Goal: Task Accomplishment & Management: Manage account settings

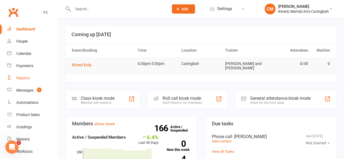
click at [25, 77] on div "Reports" at bounding box center [22, 78] width 13 height 4
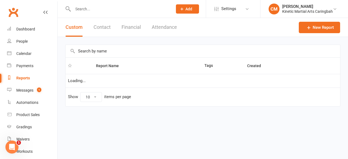
select select "100"
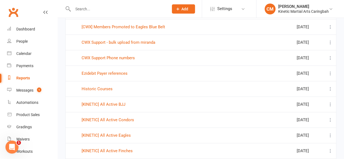
scroll to position [109, 0]
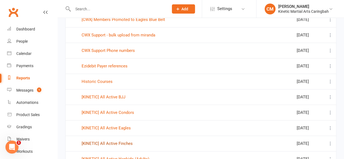
click at [124, 144] on link "[KINETIC] All Active Finches" at bounding box center [107, 143] width 51 height 5
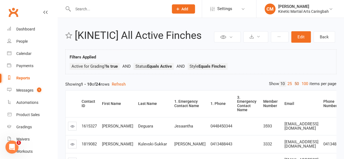
click at [294, 84] on link "50" at bounding box center [296, 84] width 7 height 6
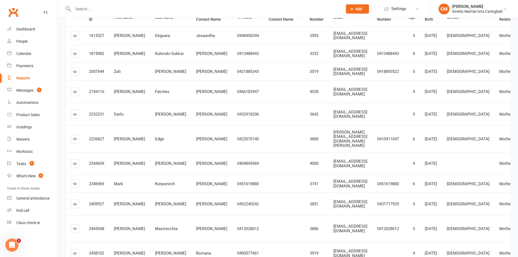
scroll to position [27, 0]
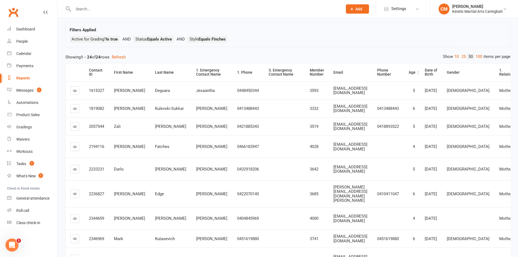
click at [344, 74] on div "Age" at bounding box center [412, 72] width 7 height 4
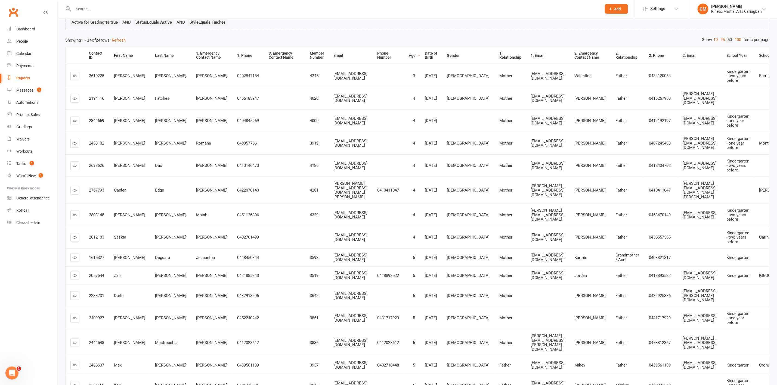
scroll to position [30, 0]
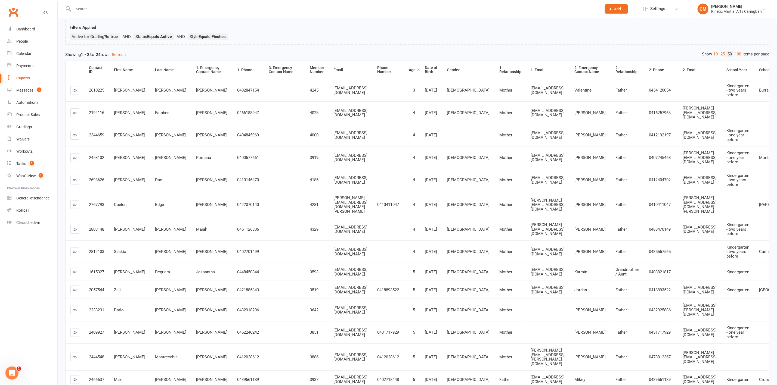
click at [74, 115] on icon at bounding box center [75, 113] width 4 height 4
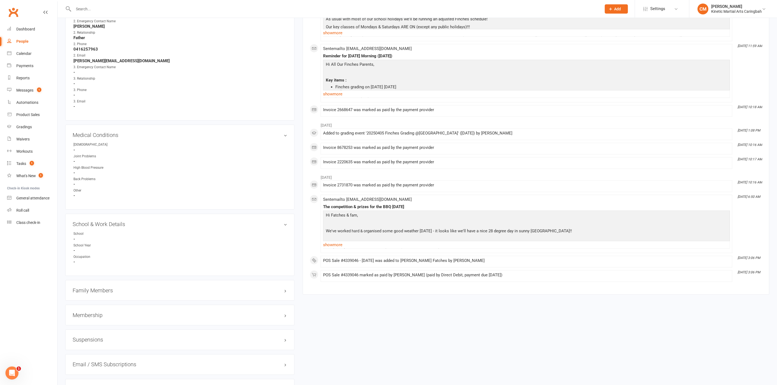
scroll to position [489, 0]
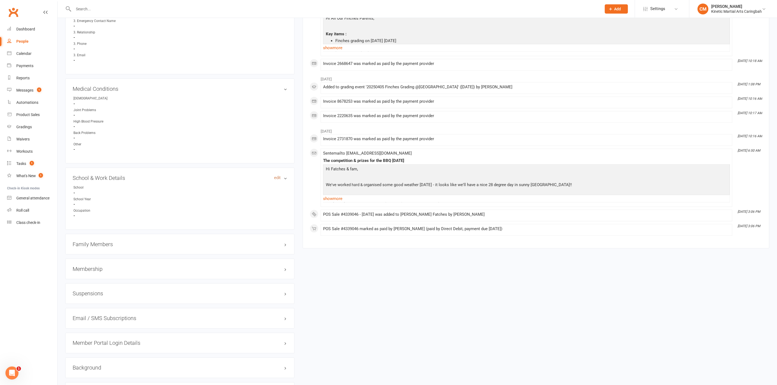
click at [277, 159] on link "edit" at bounding box center [277, 178] width 7 height 5
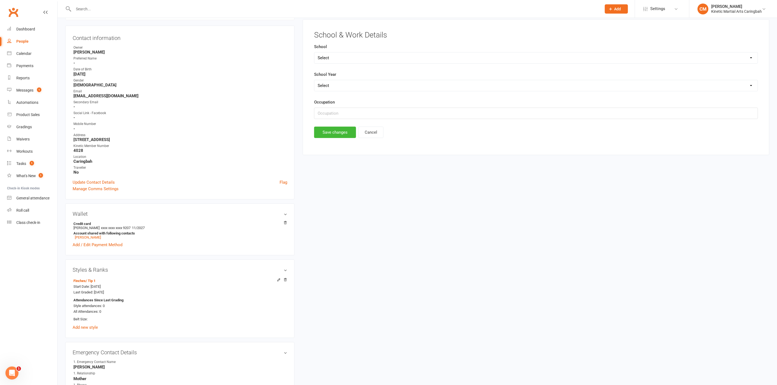
scroll to position [48, 0]
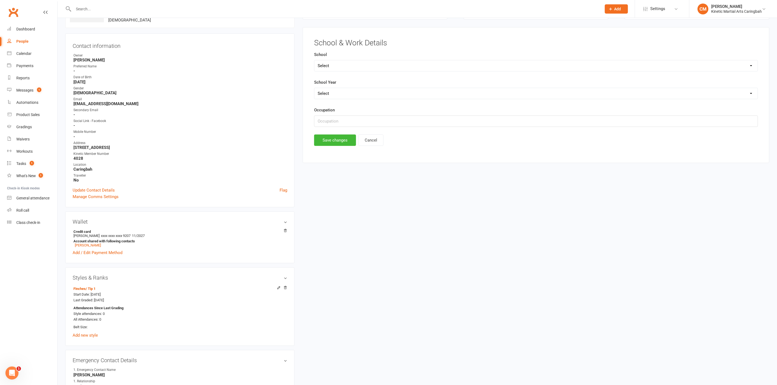
click at [344, 97] on select "Select Pre-school/Day care Kindergarten - two years before Kindergarten - one y…" at bounding box center [535, 93] width 443 height 11
select select "Kindergarten - one year before"
click at [315, 89] on select "Select Pre-school/Day care Kindergarten - two years before Kindergarten - one y…" at bounding box center [535, 93] width 443 height 11
click at [339, 142] on button "Save changes" at bounding box center [335, 140] width 42 height 11
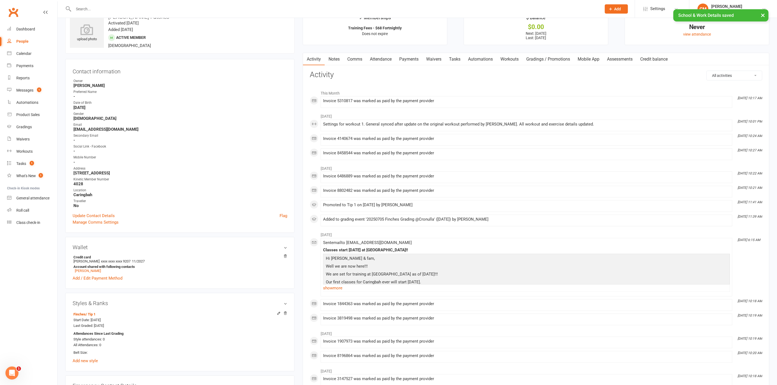
scroll to position [0, 0]
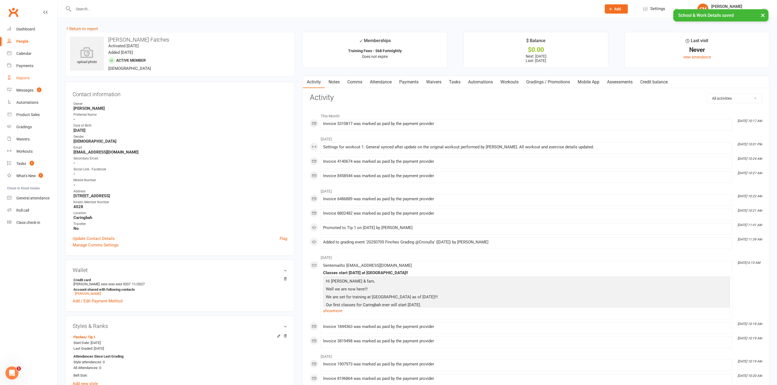
click at [30, 79] on link "Reports" at bounding box center [32, 78] width 50 height 12
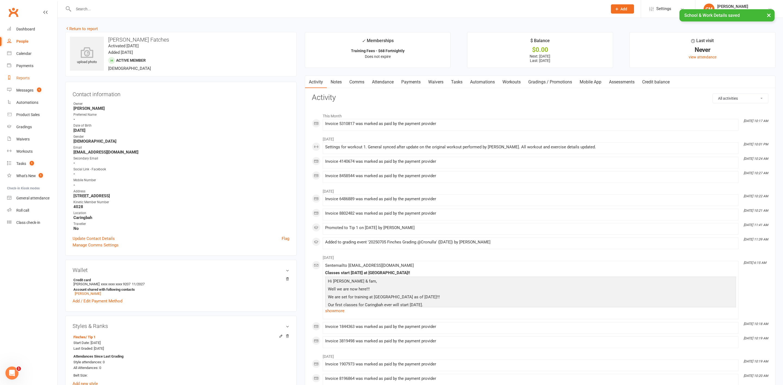
select select "100"
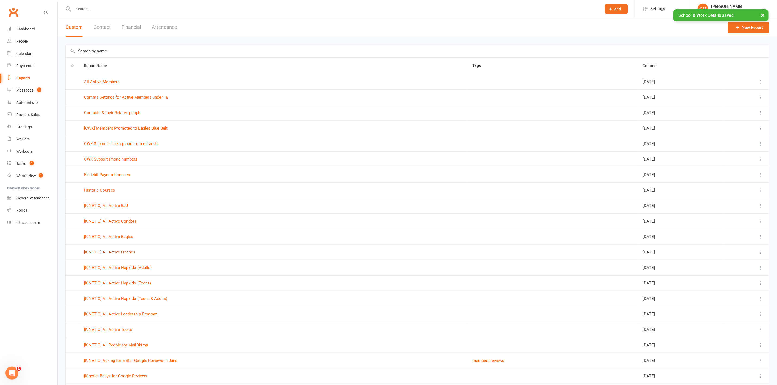
click at [126, 159] on link "[KINETIC] All Active Finches" at bounding box center [109, 252] width 51 height 5
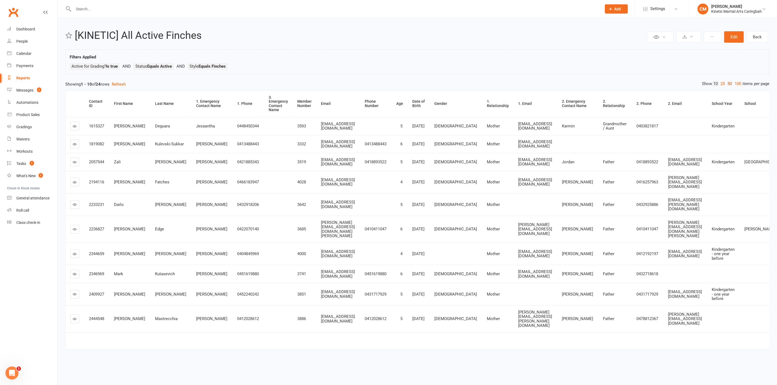
click at [344, 85] on link "50" at bounding box center [729, 84] width 7 height 6
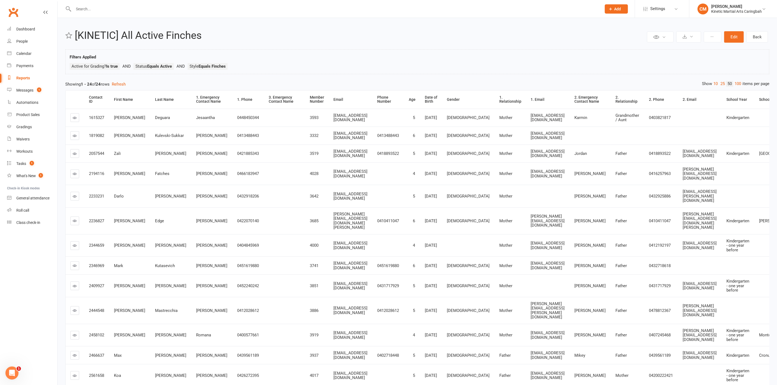
click at [75, 138] on icon at bounding box center [75, 136] width 4 height 4
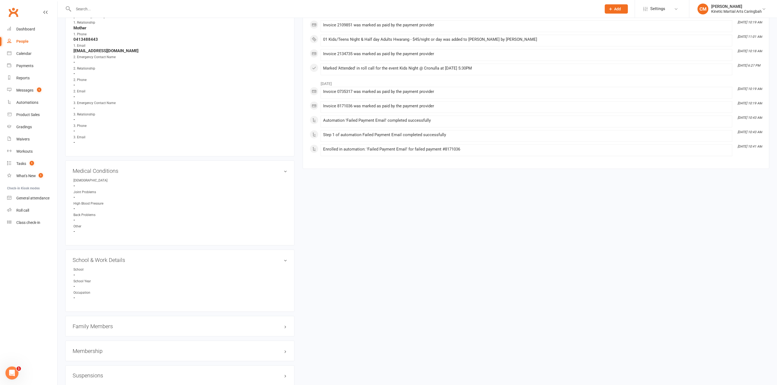
scroll to position [408, 0]
click at [279, 159] on link "edit" at bounding box center [277, 259] width 7 height 5
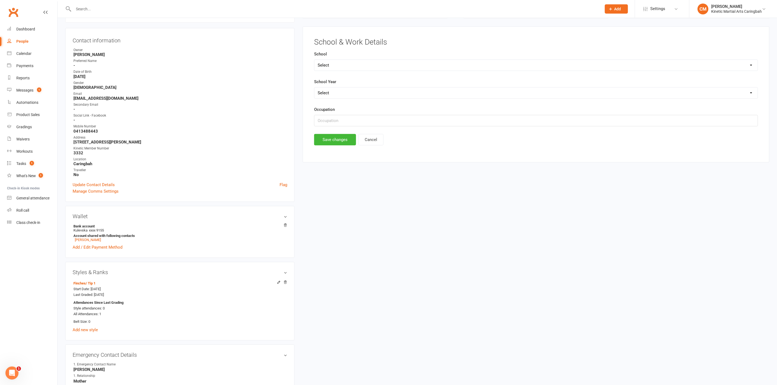
scroll to position [53, 0]
click at [344, 66] on select "Select [PERSON_NAME][GEOGRAPHIC_DATA] [GEOGRAPHIC_DATA] [GEOGRAPHIC_DATA] [GEOG…" at bounding box center [535, 65] width 443 height 11
click at [344, 48] on main "School & Work Details School Select [PERSON_NAME][GEOGRAPHIC_DATA] [GEOGRAPHIC_…" at bounding box center [536, 92] width 452 height 107
click at [344, 95] on select "Select Pre-school/Day care Kindergarten - two years before Kindergarten - one y…" at bounding box center [535, 93] width 443 height 11
select select "Kindergarten"
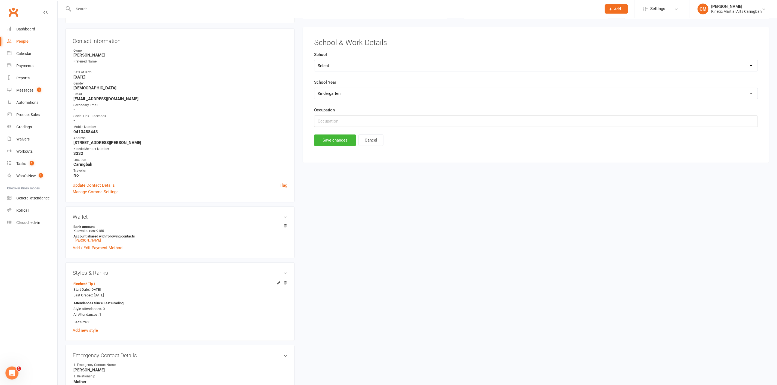
click at [315, 89] on select "Select Pre-school/Day care Kindergarten - two years before Kindergarten - one y…" at bounding box center [535, 93] width 443 height 11
click at [334, 141] on button "Save changes" at bounding box center [335, 140] width 42 height 11
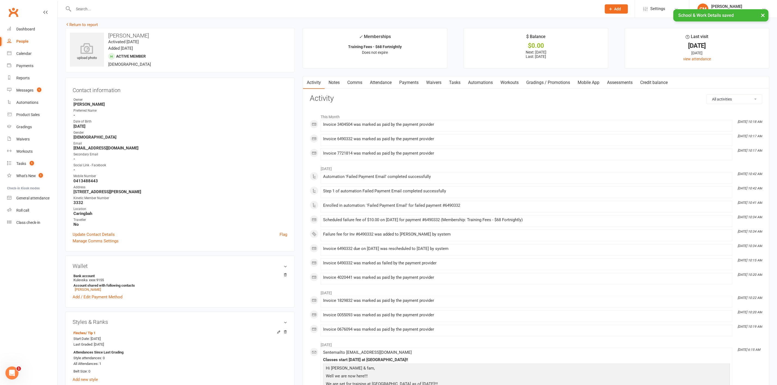
scroll to position [0, 0]
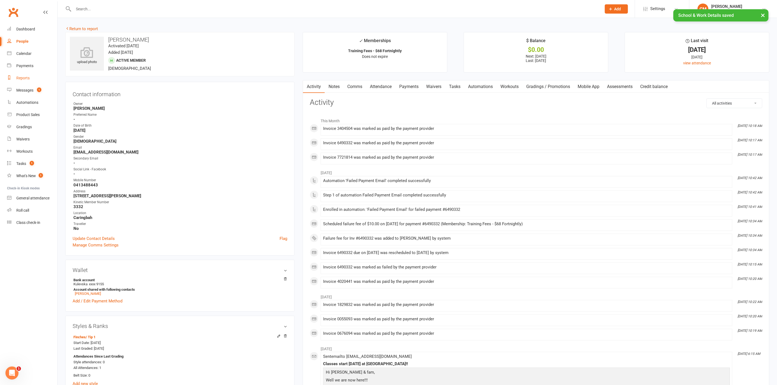
click at [20, 77] on div "Reports" at bounding box center [22, 78] width 13 height 4
select select "100"
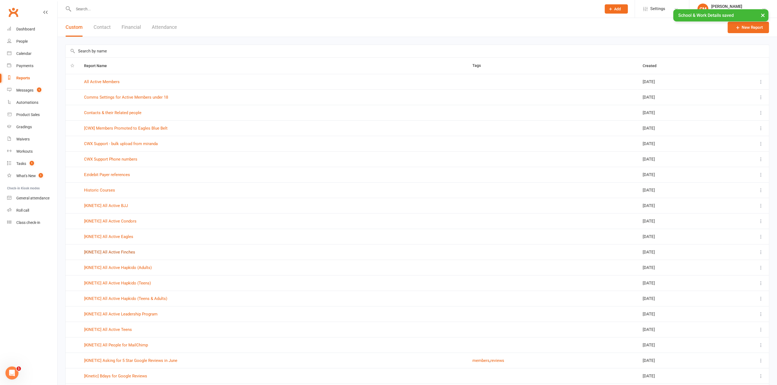
click at [125, 159] on link "[KINETIC] All Active Finches" at bounding box center [109, 252] width 51 height 5
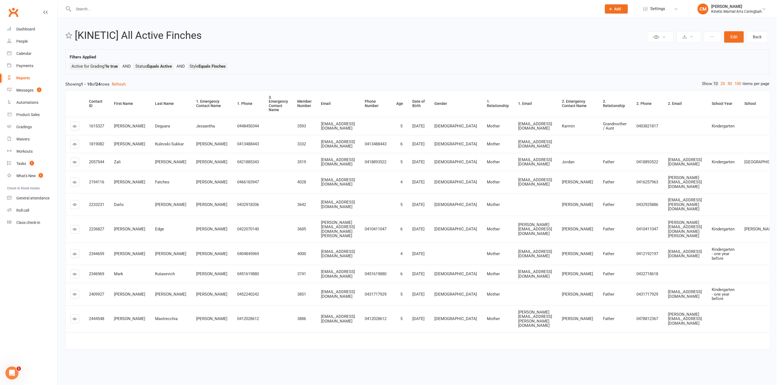
click at [76, 146] on icon at bounding box center [75, 144] width 4 height 4
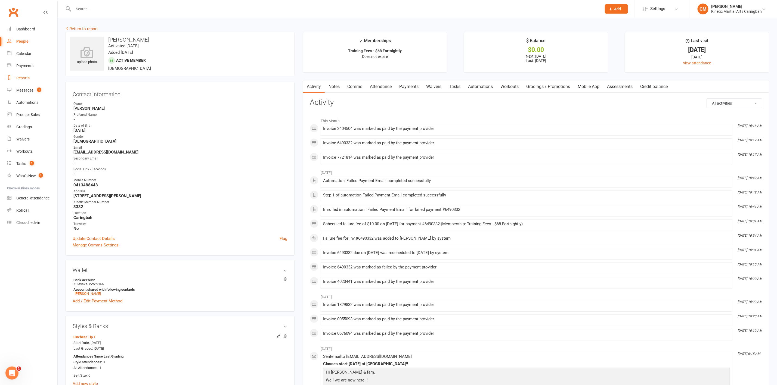
click at [26, 74] on link "Reports" at bounding box center [32, 78] width 50 height 12
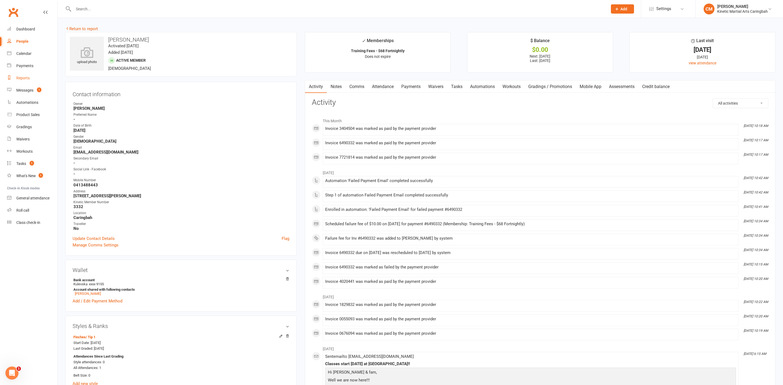
select select "100"
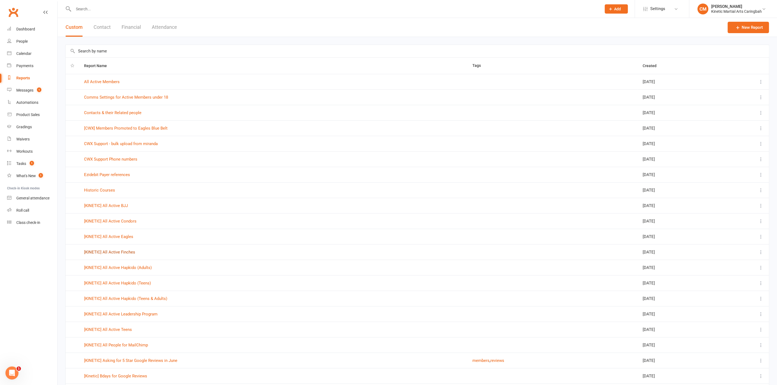
click at [129, 159] on link "[KINETIC] All Active Finches" at bounding box center [109, 252] width 51 height 5
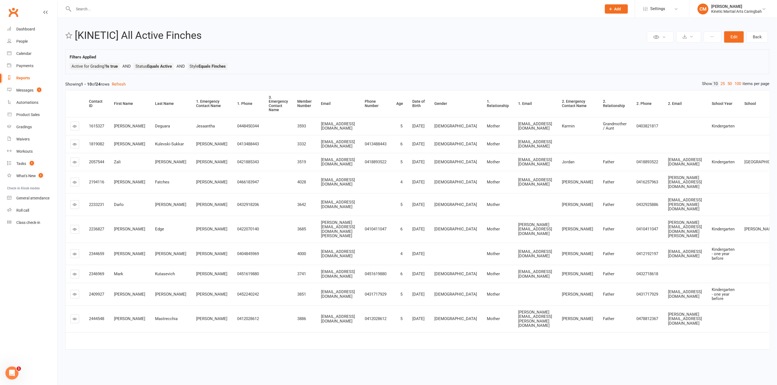
scroll to position [8, 0]
click at [74, 159] on icon at bounding box center [75, 205] width 4 height 4
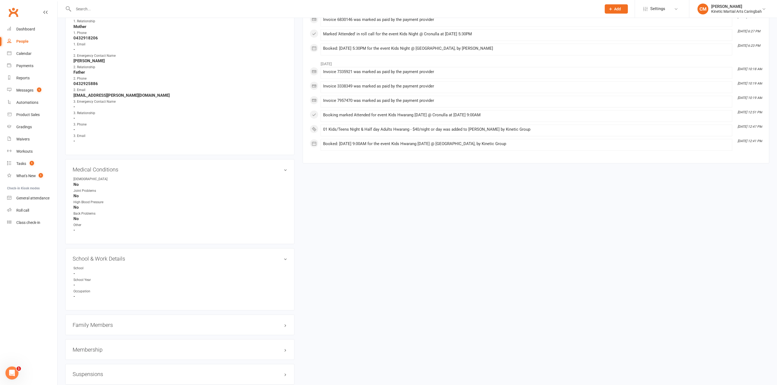
scroll to position [449, 0]
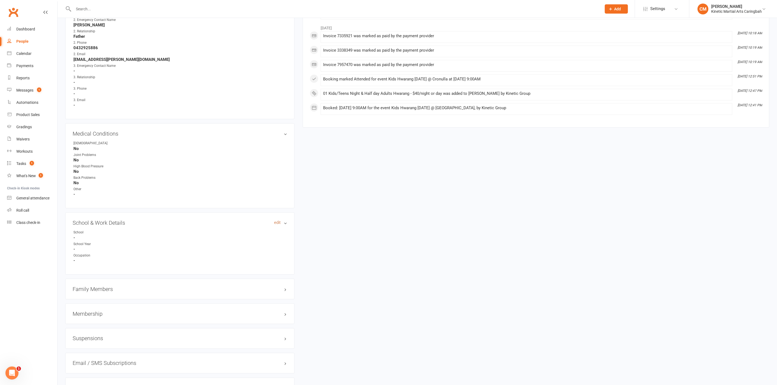
click at [274, 159] on link "edit" at bounding box center [277, 222] width 7 height 5
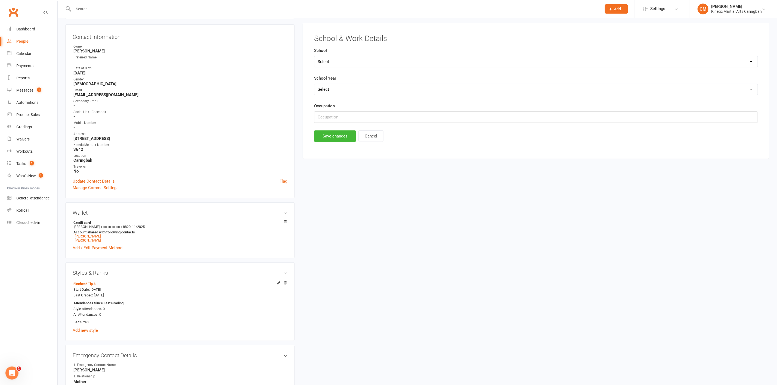
scroll to position [53, 0]
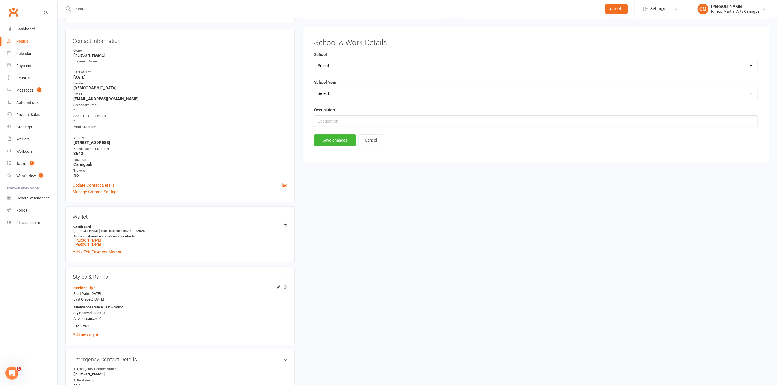
click at [344, 96] on select "Select Pre-school/Day care Kindergarten - two years before Kindergarten - one y…" at bounding box center [535, 93] width 443 height 11
select select "Kindergarten"
click at [315, 89] on select "Select Pre-school/Day care Kindergarten - two years before Kindergarten - one y…" at bounding box center [535, 93] width 443 height 11
click at [338, 144] on button "Save changes" at bounding box center [335, 140] width 42 height 11
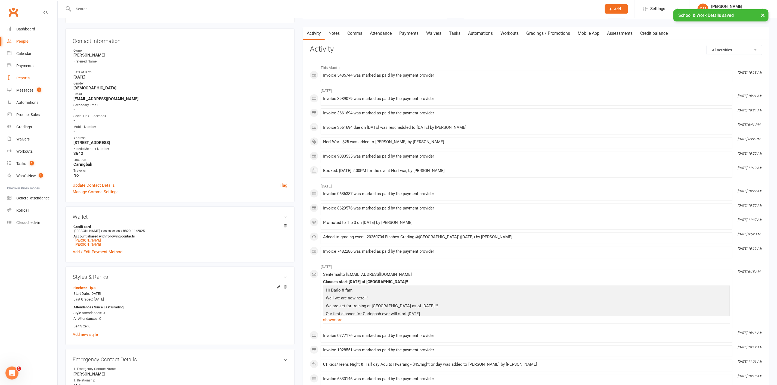
click at [26, 78] on div "Reports" at bounding box center [22, 78] width 13 height 4
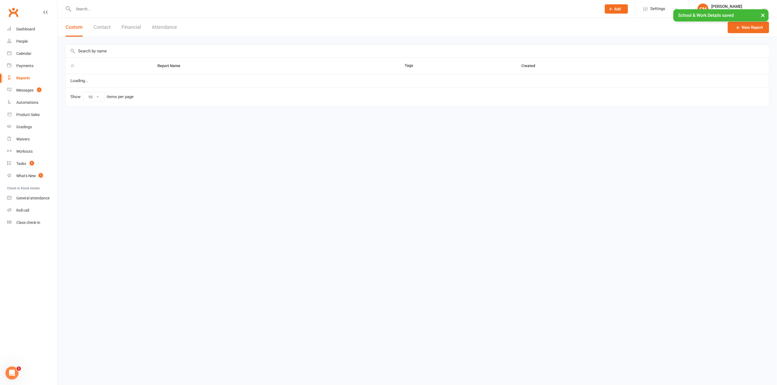
select select "100"
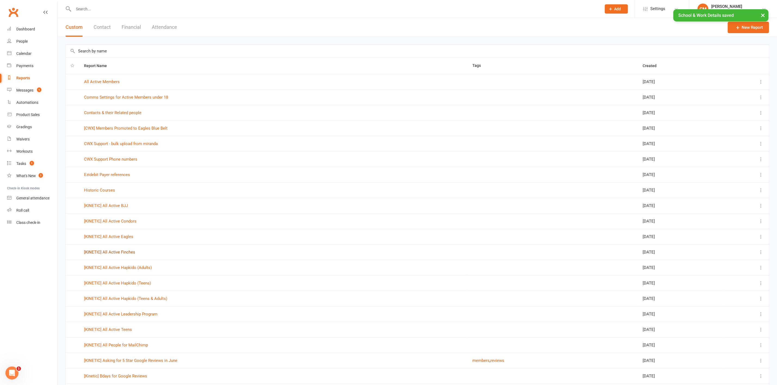
click at [124, 159] on link "[KINETIC] All Active Finches" at bounding box center [109, 252] width 51 height 5
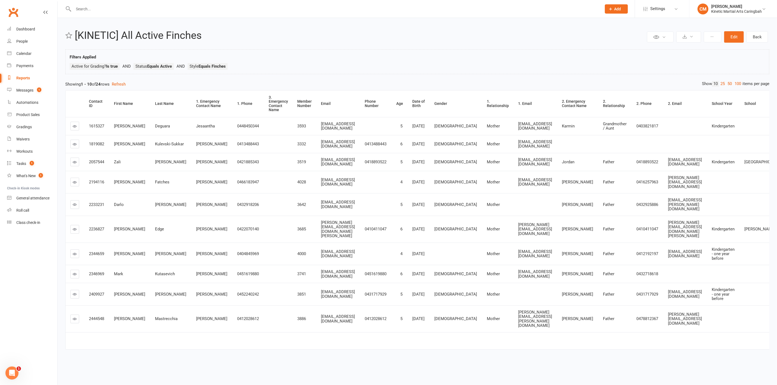
scroll to position [8, 0]
click at [73, 159] on icon at bounding box center [75, 182] width 4 height 4
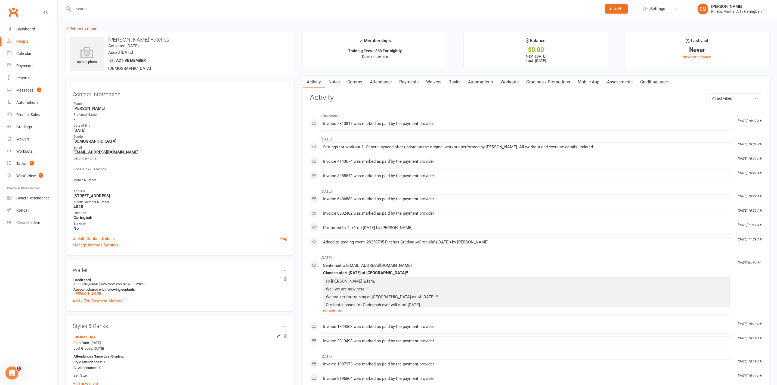
click at [92, 28] on link "Return to report" at bounding box center [81, 28] width 33 height 5
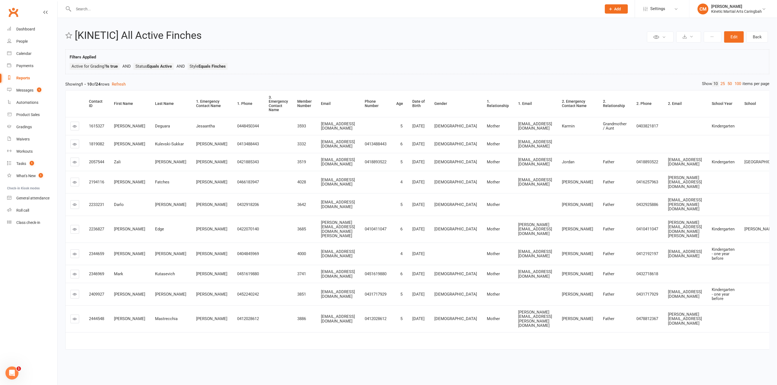
scroll to position [8, 0]
click at [76, 159] on icon at bounding box center [75, 274] width 4 height 4
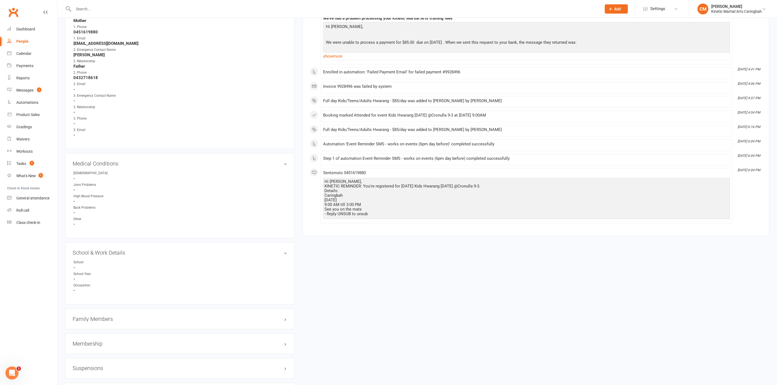
scroll to position [449, 0]
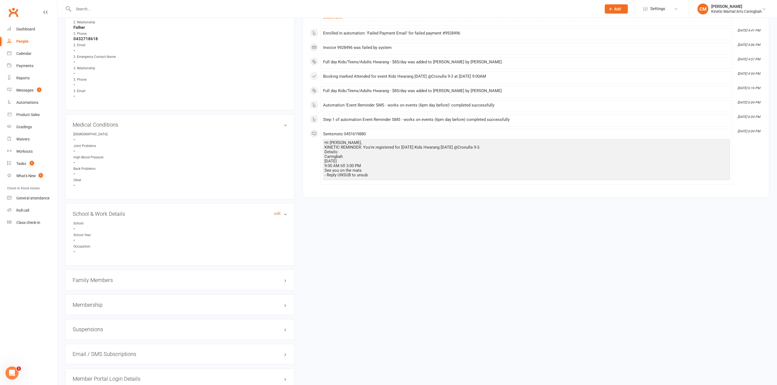
click at [277, 159] on link "edit" at bounding box center [277, 213] width 7 height 5
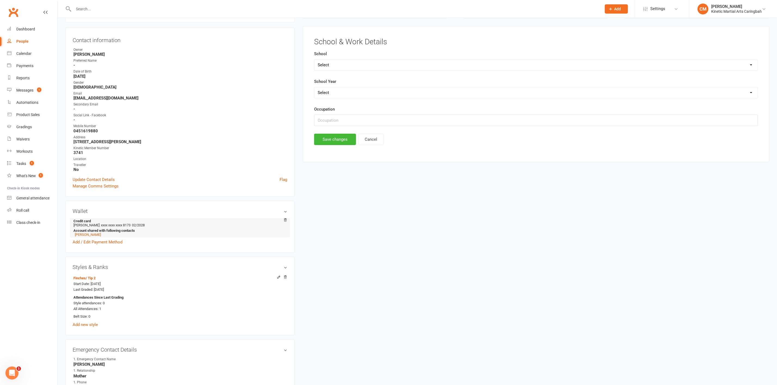
scroll to position [53, 0]
click at [344, 93] on select "Select Pre-school/Day care Kindergarten - two years before Kindergarten - one y…" at bounding box center [535, 93] width 443 height 11
select select "Kindergarten"
click at [315, 89] on select "Select Pre-school/Day care Kindergarten - two years before Kindergarten - one y…" at bounding box center [535, 93] width 443 height 11
click at [334, 142] on button "Save changes" at bounding box center [335, 140] width 42 height 11
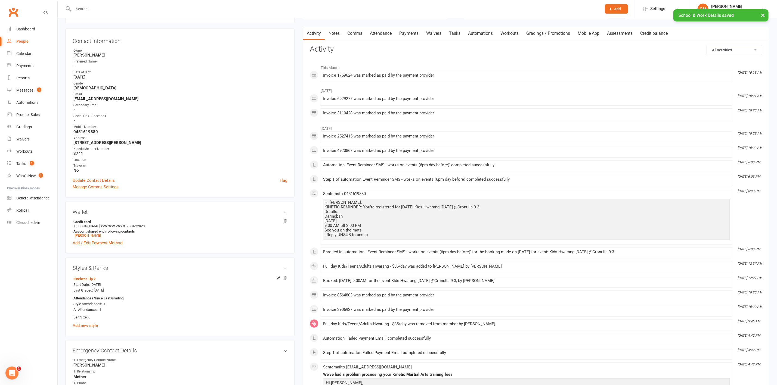
scroll to position [0, 0]
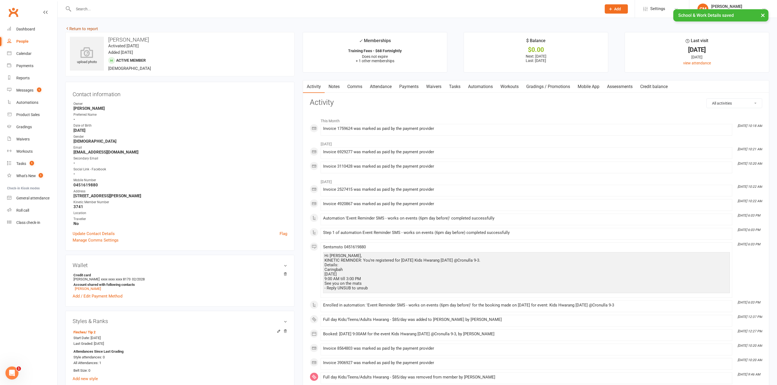
click at [93, 28] on link "Return to report" at bounding box center [81, 28] width 33 height 5
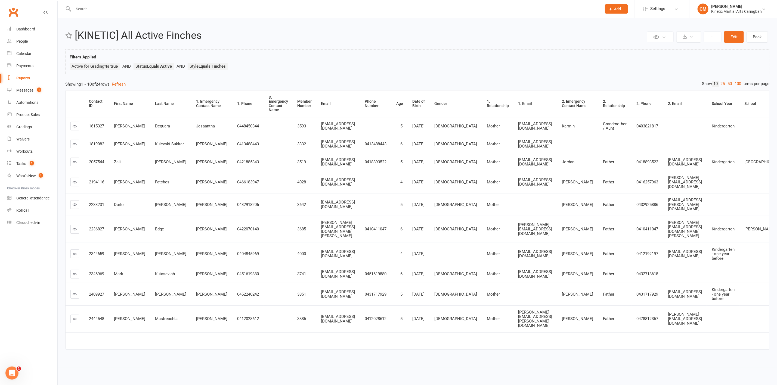
click at [72, 159] on link at bounding box center [74, 274] width 9 height 9
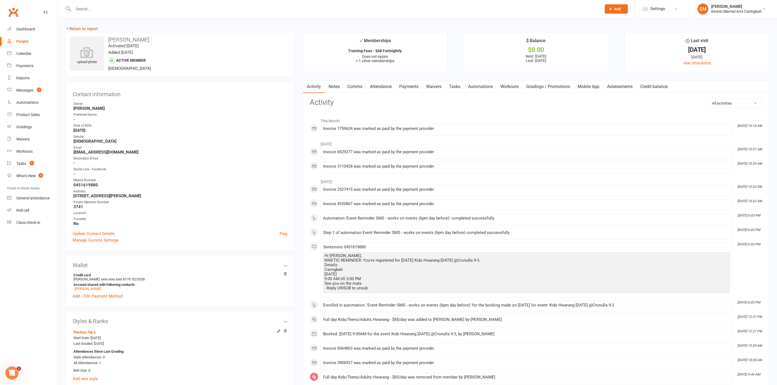
click at [92, 29] on link "Return to report" at bounding box center [81, 28] width 33 height 5
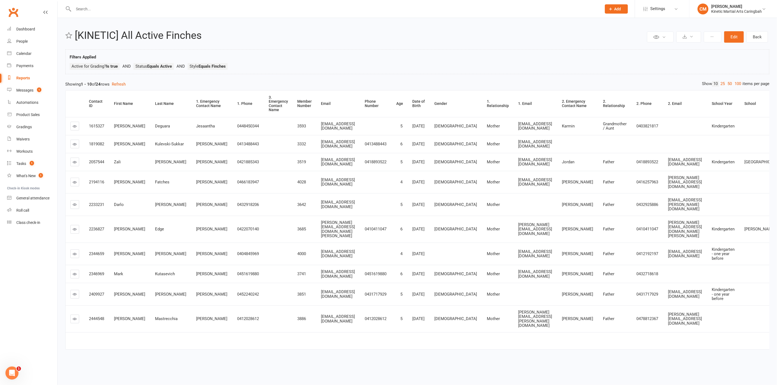
click at [75, 159] on link at bounding box center [74, 319] width 9 height 9
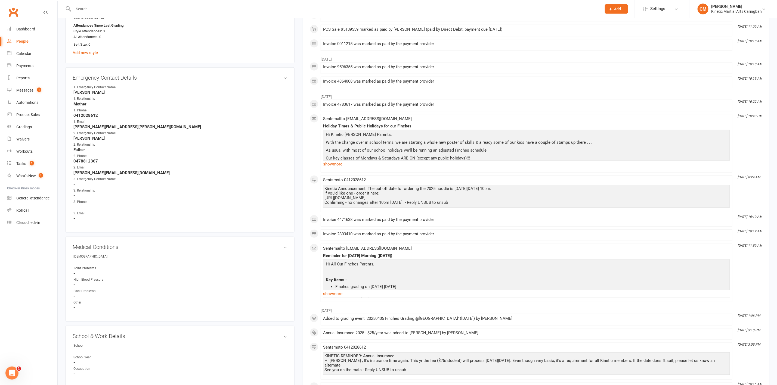
scroll to position [408, 0]
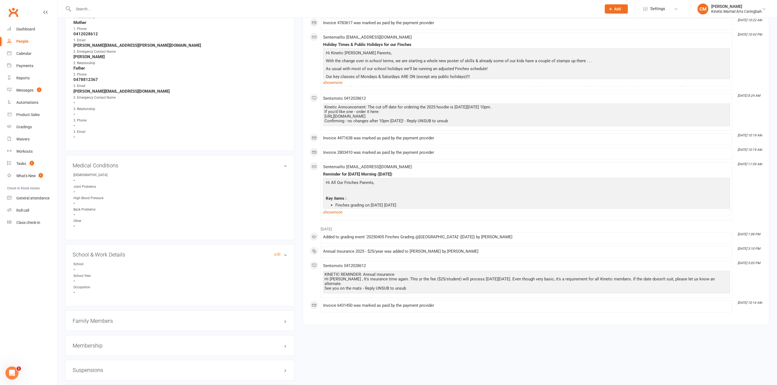
click at [276, 159] on h3 "School & Work Details edit" at bounding box center [180, 255] width 214 height 6
click at [273, 159] on h3 "School & Work Details edit" at bounding box center [180, 255] width 214 height 6
click at [278, 159] on link "edit" at bounding box center [277, 254] width 7 height 5
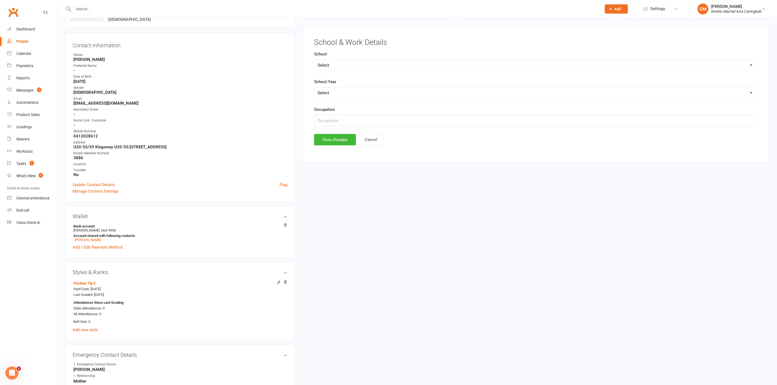
scroll to position [48, 0]
click at [344, 91] on select "Select Pre-school/Day care Kindergarten - two years before Kindergarten - one y…" at bounding box center [535, 93] width 443 height 11
select select "Kindergarten - one year before"
click at [315, 89] on select "Select Pre-school/Day care Kindergarten - two years before Kindergarten - one y…" at bounding box center [535, 93] width 443 height 11
click at [339, 141] on button "Save changes" at bounding box center [335, 140] width 42 height 11
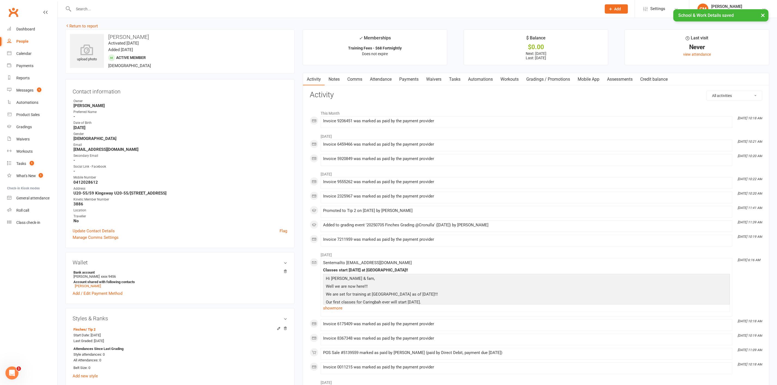
scroll to position [0, 0]
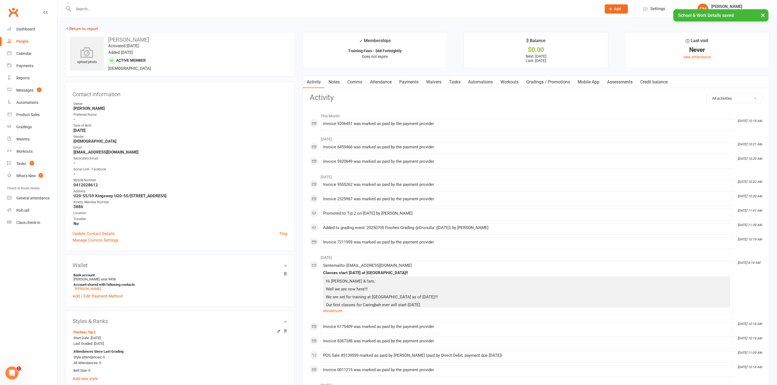
click at [83, 27] on link "Return to report" at bounding box center [81, 28] width 33 height 5
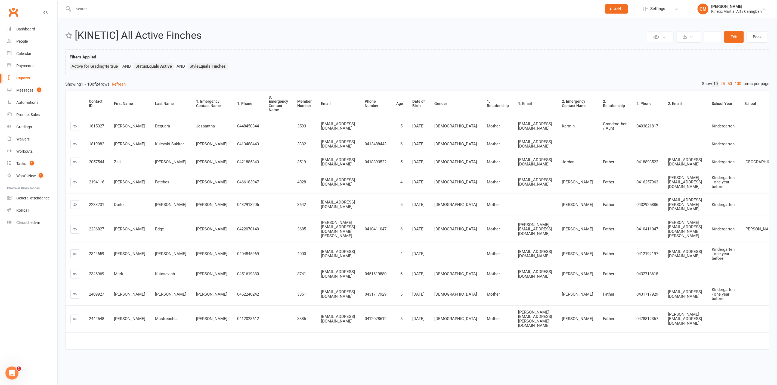
click at [344, 84] on link "50" at bounding box center [729, 84] width 7 height 6
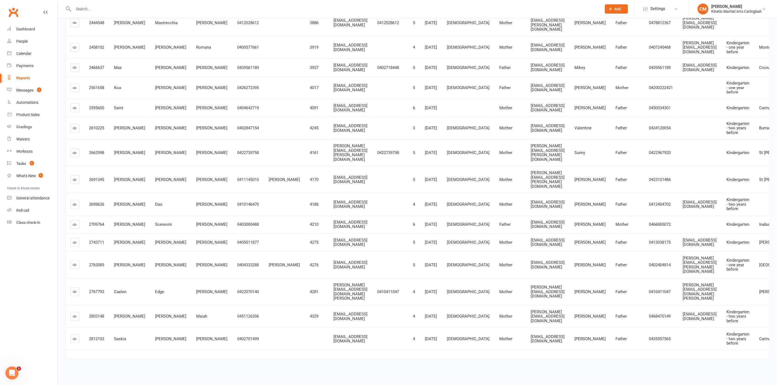
scroll to position [315, 0]
click at [77, 159] on link at bounding box center [74, 292] width 9 height 9
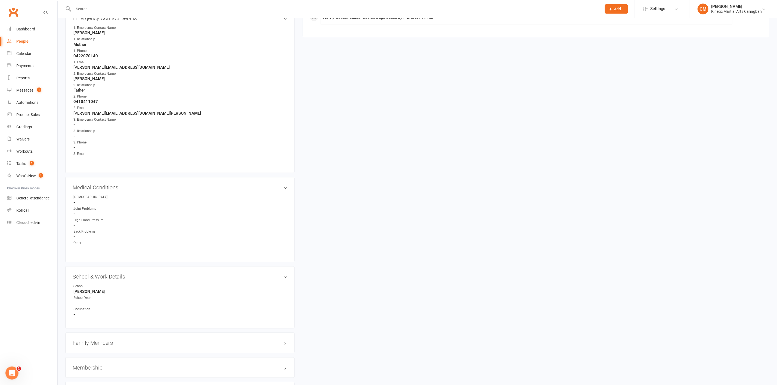
scroll to position [408, 0]
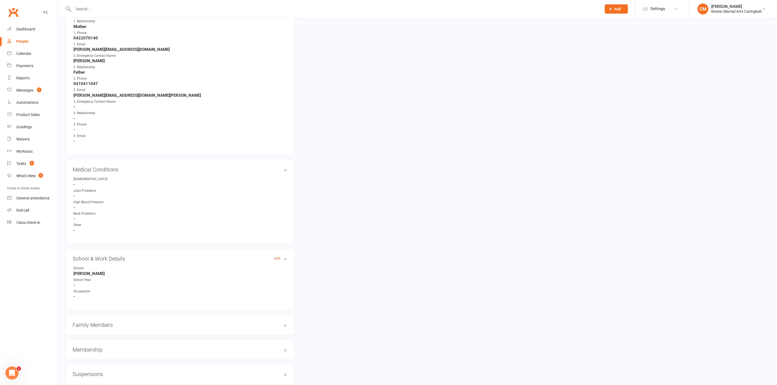
click at [275, 159] on link "edit" at bounding box center [277, 258] width 7 height 5
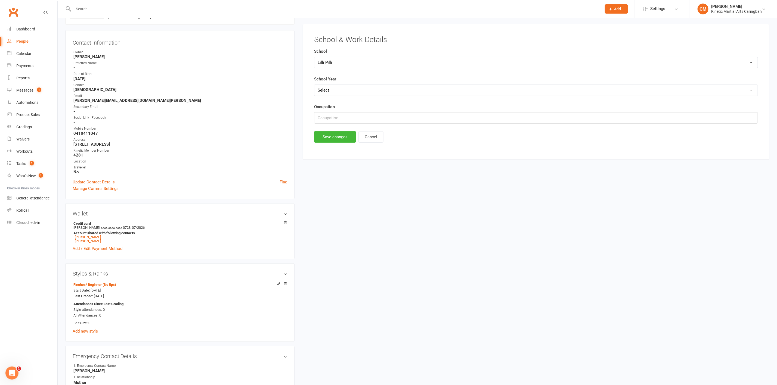
scroll to position [48, 0]
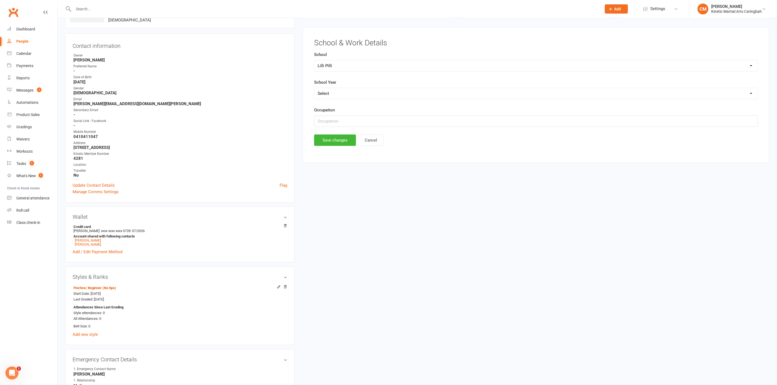
click at [344, 95] on select "Select Pre-school/Day care Kindergarten - two years before Kindergarten - one y…" at bounding box center [535, 93] width 443 height 11
select select "Kindergarten - two years before"
click at [315, 89] on select "Select Pre-school/Day care Kindergarten - two years before Kindergarten - one y…" at bounding box center [535, 93] width 443 height 11
click at [335, 141] on button "Save changes" at bounding box center [335, 140] width 42 height 11
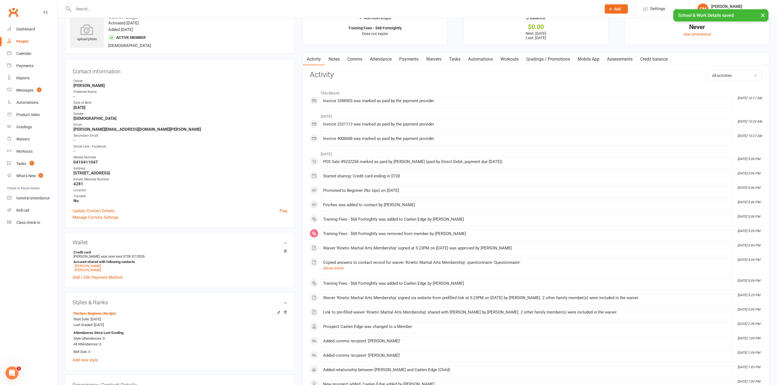
scroll to position [0, 0]
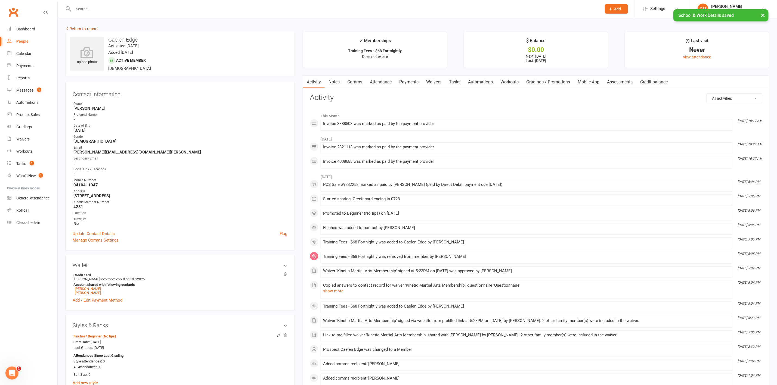
click at [83, 28] on link "Return to report" at bounding box center [81, 28] width 33 height 5
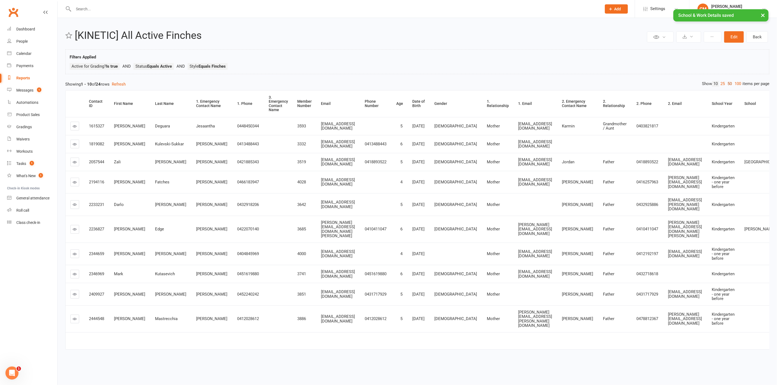
click at [344, 85] on link "50" at bounding box center [729, 84] width 7 height 6
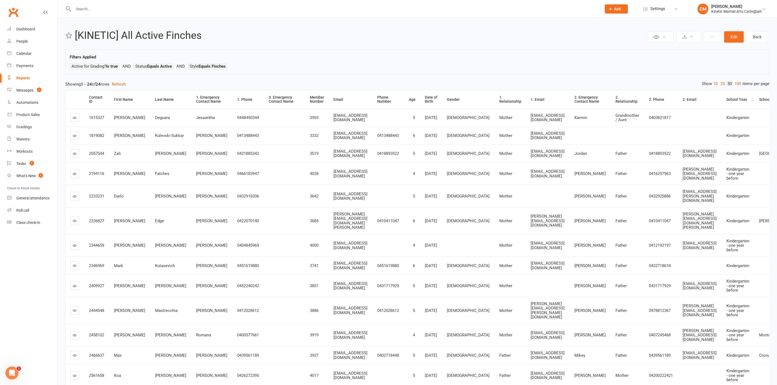
click at [344, 102] on div "School Year" at bounding box center [737, 100] width 23 height 4
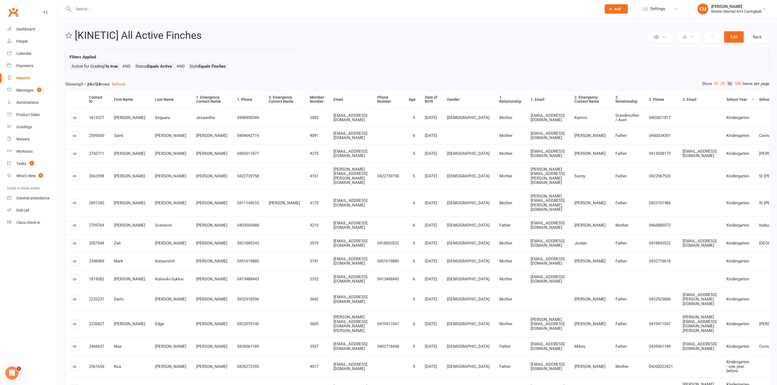
click at [74, 156] on icon at bounding box center [75, 154] width 4 height 4
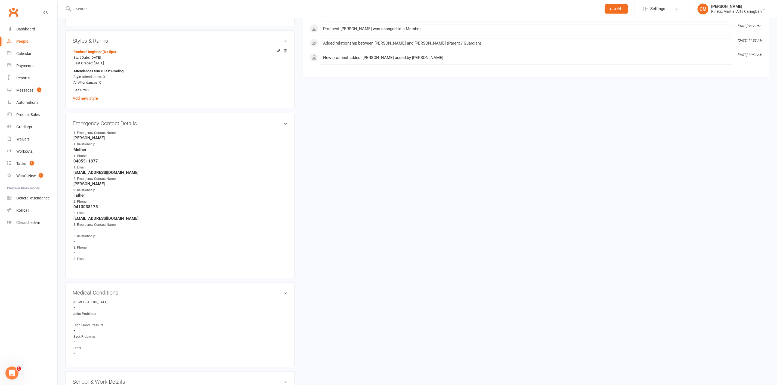
scroll to position [163, 0]
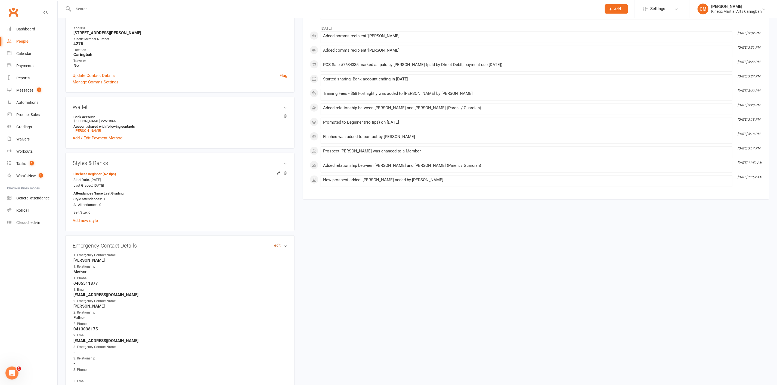
click at [274, 159] on link "edit" at bounding box center [277, 245] width 7 height 5
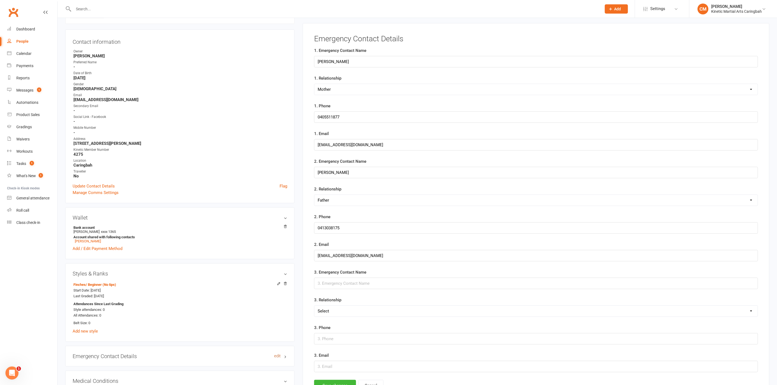
scroll to position [48, 0]
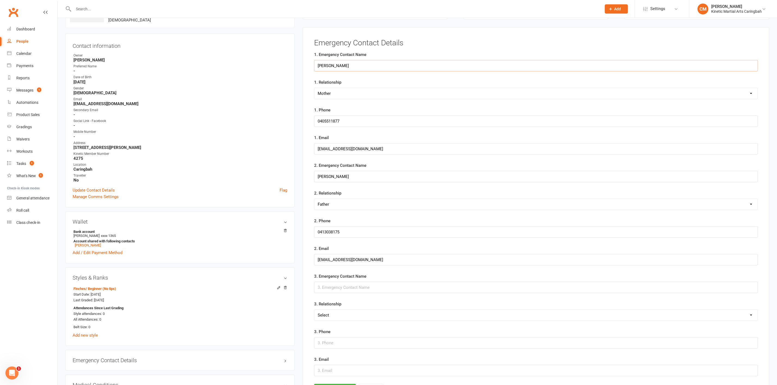
click at [344, 67] on input "[PERSON_NAME]" at bounding box center [536, 65] width 444 height 11
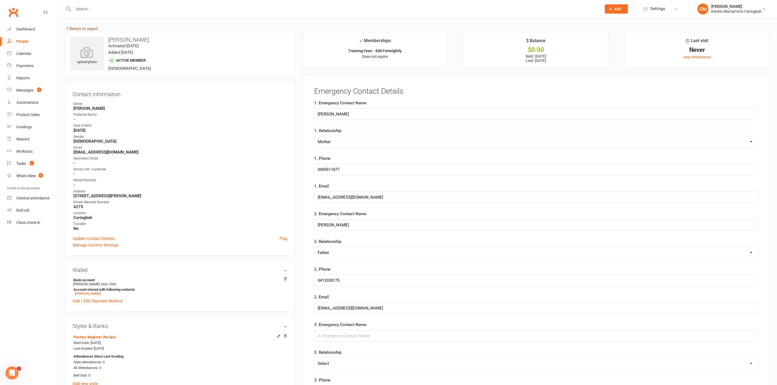
click at [89, 30] on link "Return to report" at bounding box center [81, 28] width 33 height 5
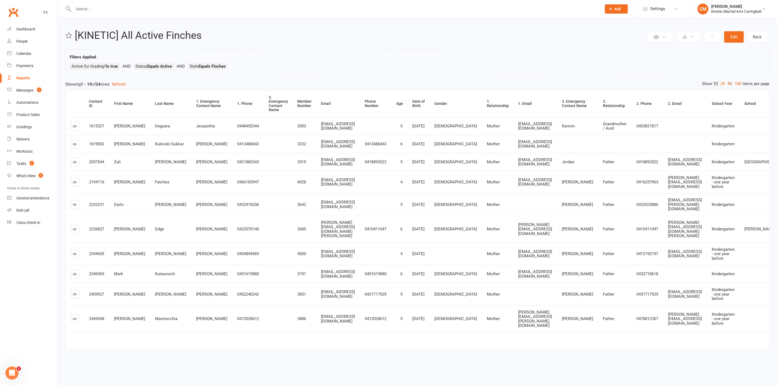
click at [344, 83] on link "50" at bounding box center [729, 84] width 7 height 6
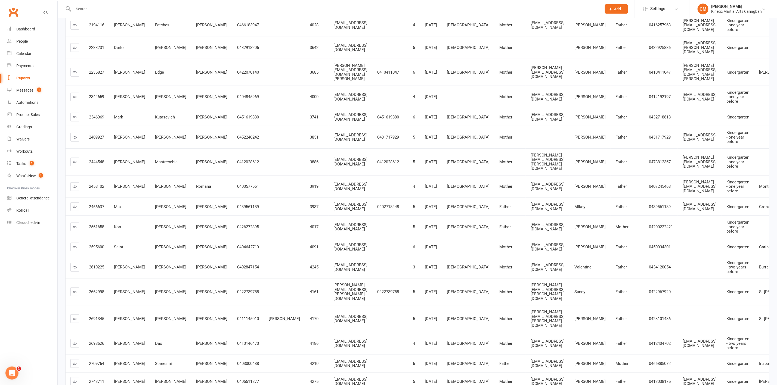
scroll to position [163, 0]
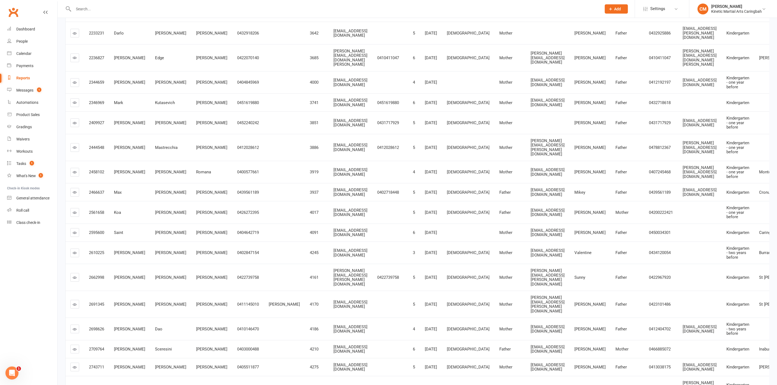
click at [75, 159] on icon at bounding box center [75, 192] width 4 height 4
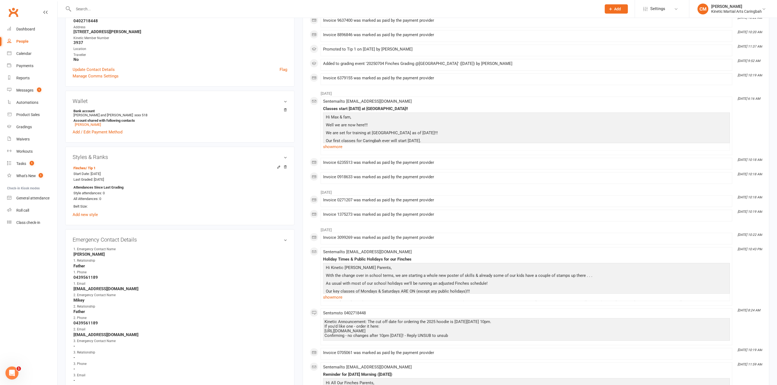
scroll to position [204, 0]
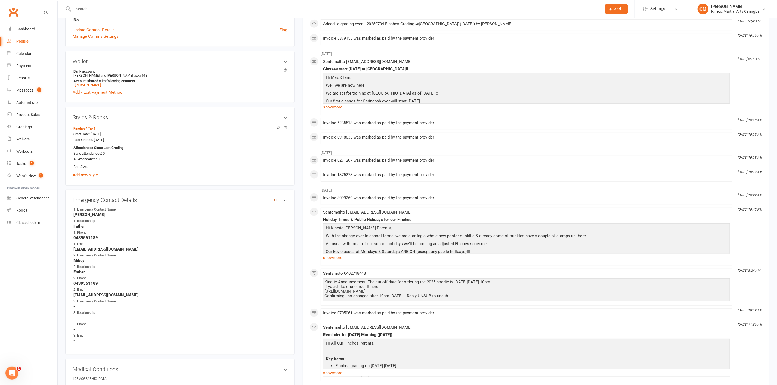
click at [277, 159] on link "edit" at bounding box center [277, 200] width 7 height 5
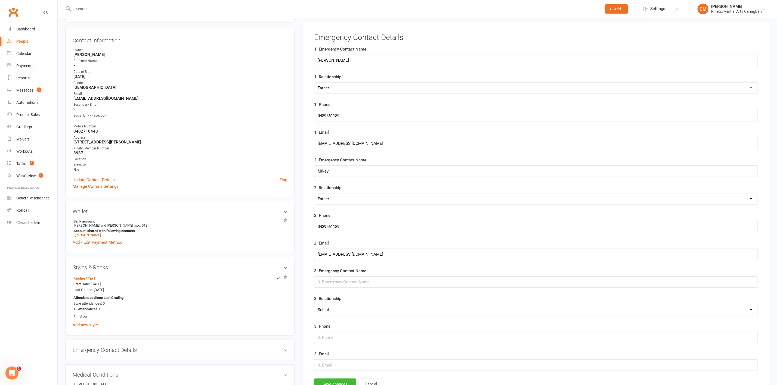
scroll to position [48, 0]
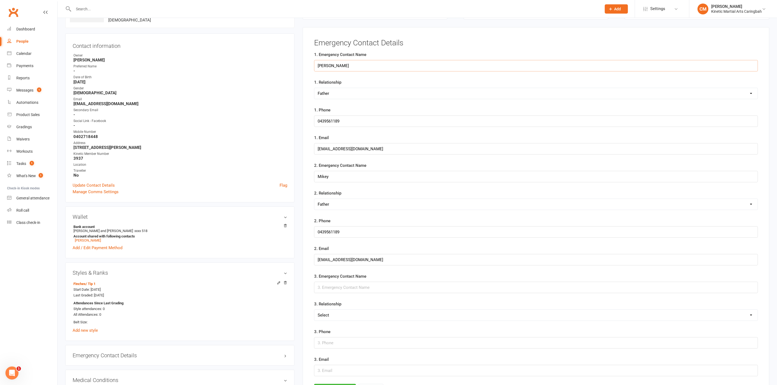
click at [344, 63] on input "[PERSON_NAME]" at bounding box center [536, 65] width 444 height 11
type input "Mikey"
drag, startPoint x: 346, startPoint y: 176, endPoint x: 286, endPoint y: 173, distance: 59.6
click at [286, 159] on div "upload photo [PERSON_NAME] Activated [DATE] Added [DATE] Active member [DEMOGRA…" at bounding box center [417, 385] width 712 height 802
click at [303, 159] on div "Emergency Contact Details 1. Emergency Contact Name [PERSON_NAME] 1. Relationsh…" at bounding box center [536, 220] width 466 height 386
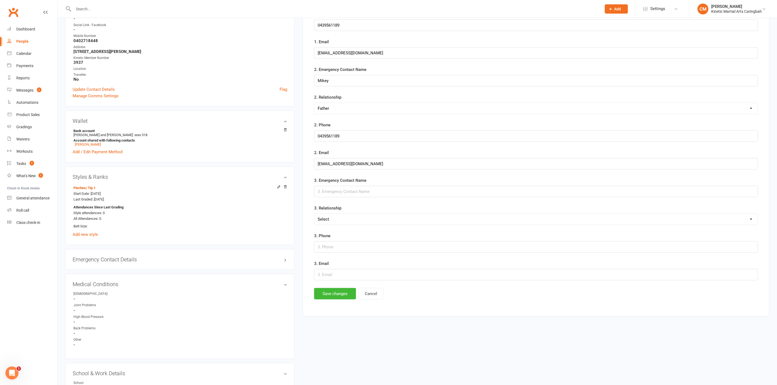
scroll to position [211, 0]
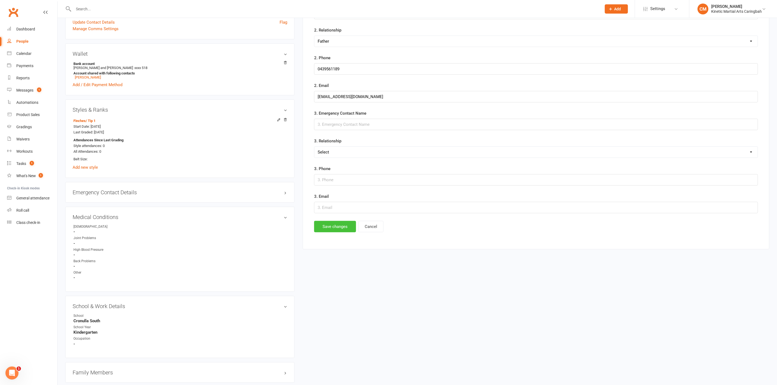
click at [332, 159] on button "Save changes" at bounding box center [335, 226] width 42 height 11
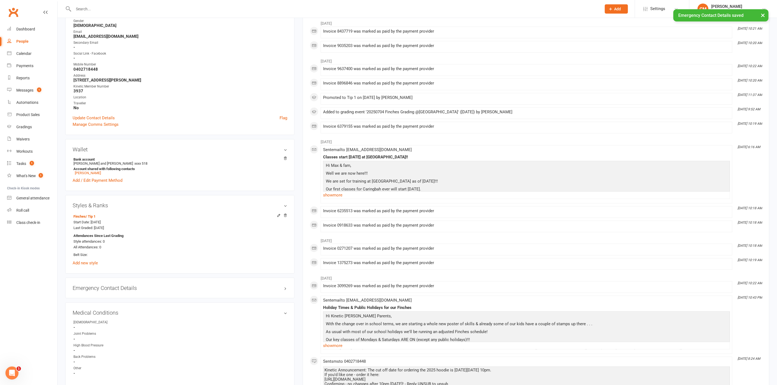
scroll to position [8, 0]
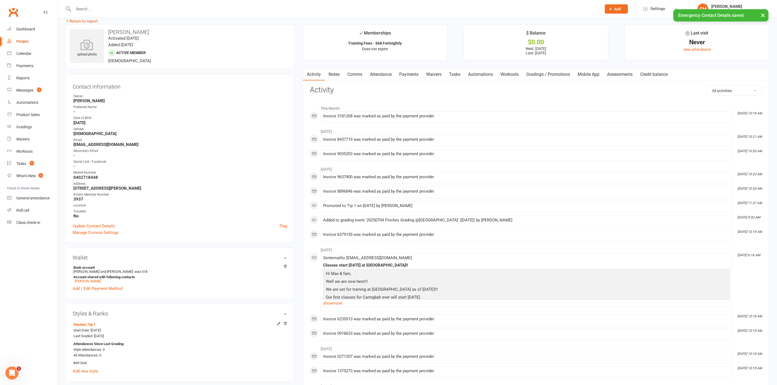
click at [90, 9] on div "× Emergency Contact Details saved" at bounding box center [385, 9] width 770 height 0
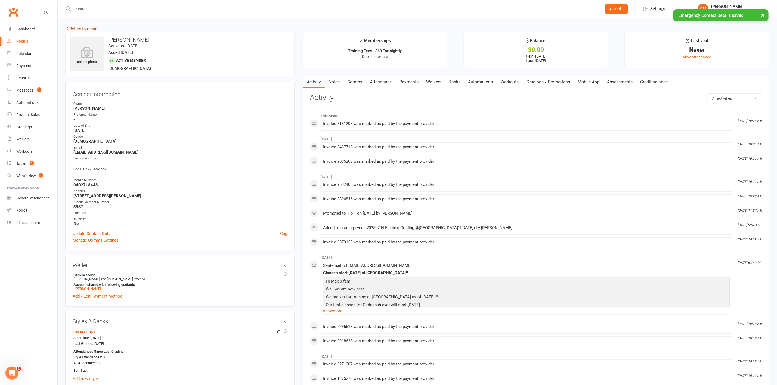
click at [88, 29] on link "Return to report" at bounding box center [81, 28] width 33 height 5
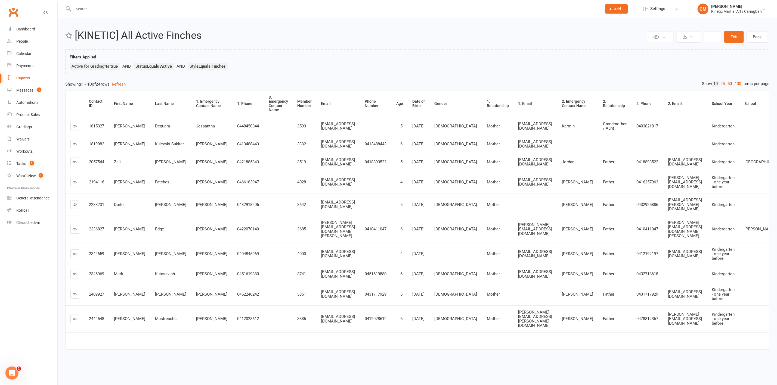
click at [344, 84] on link "50" at bounding box center [729, 84] width 7 height 6
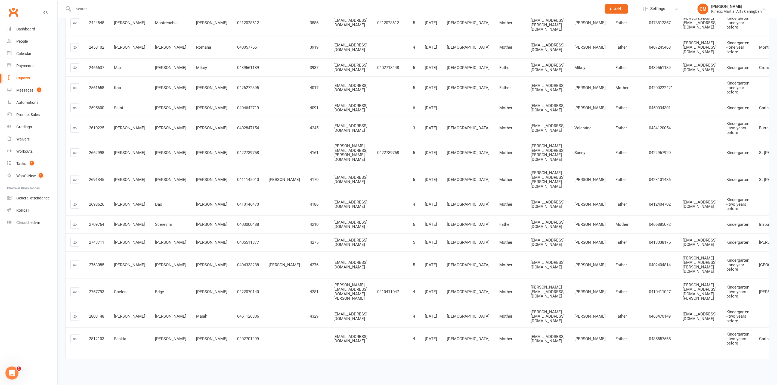
scroll to position [315, 0]
click at [74, 159] on icon at bounding box center [75, 225] width 4 height 4
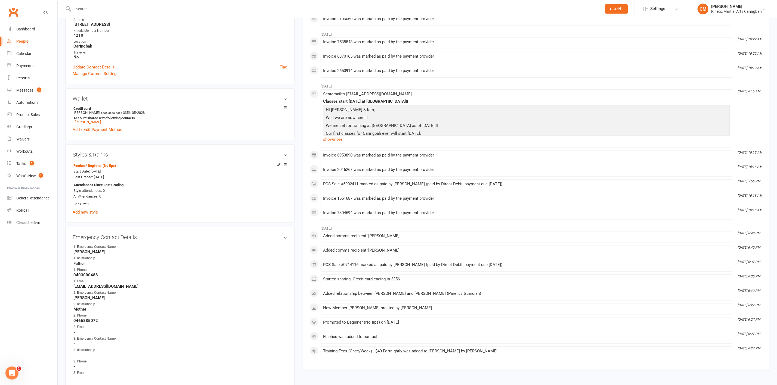
scroll to position [245, 0]
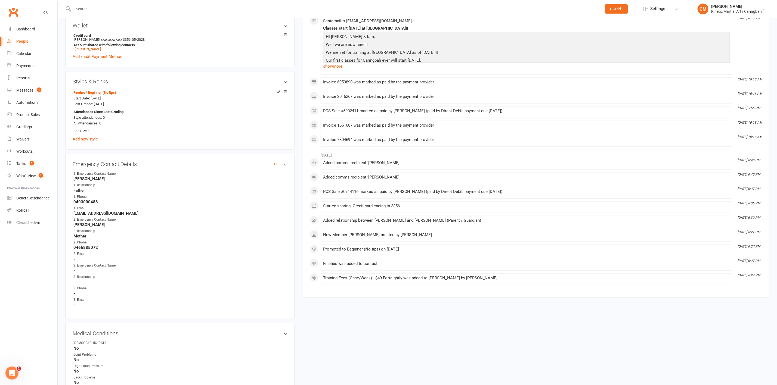
click at [274, 159] on link "edit" at bounding box center [277, 164] width 7 height 5
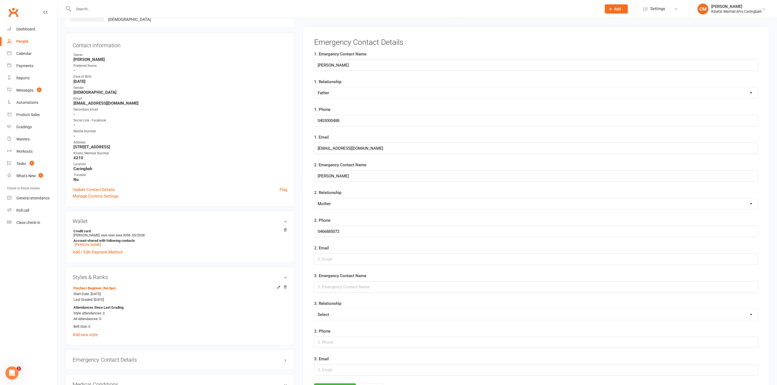
scroll to position [48, 0]
click at [344, 66] on input "[PERSON_NAME]" at bounding box center [536, 65] width 444 height 11
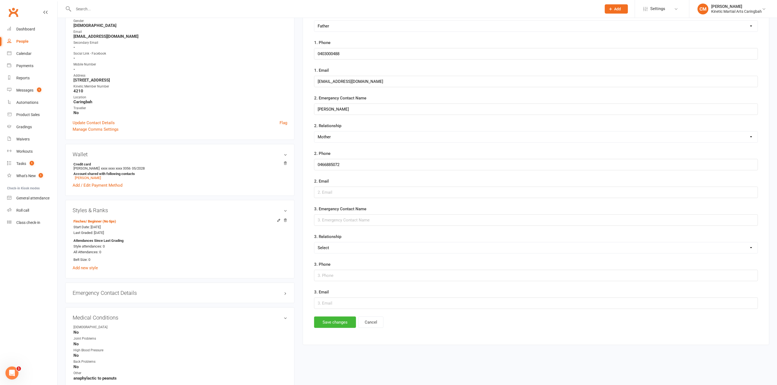
scroll to position [130, 0]
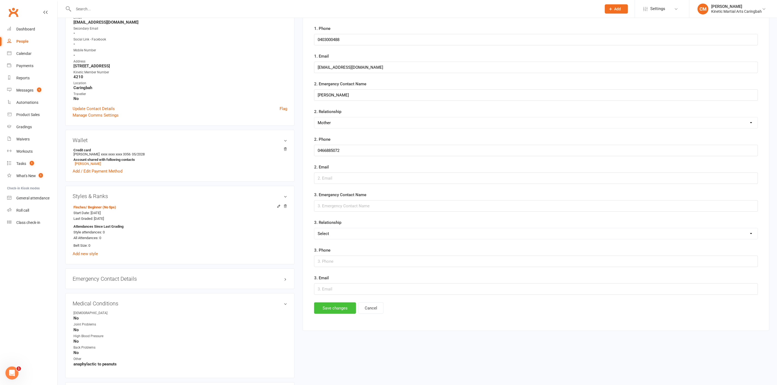
type input "[PERSON_NAME]"
click at [338, 159] on button "Save changes" at bounding box center [335, 308] width 42 height 11
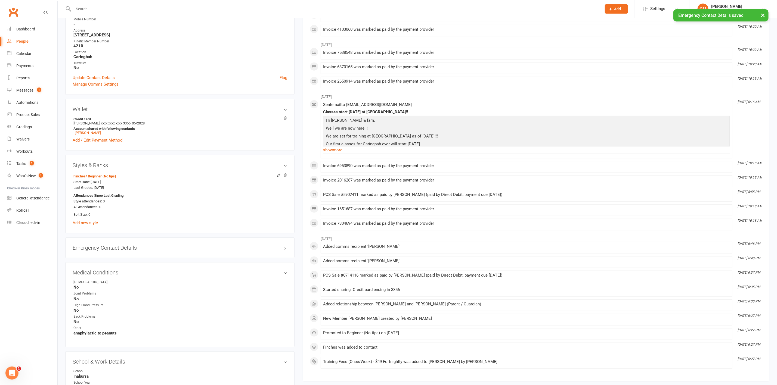
scroll to position [211, 0]
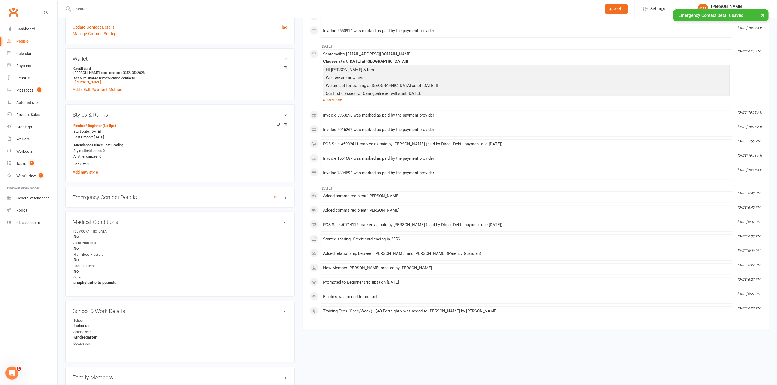
click at [123, 159] on h3 "Emergency Contact Details edit" at bounding box center [180, 197] width 214 height 6
click at [275, 159] on link "edit" at bounding box center [277, 197] width 7 height 5
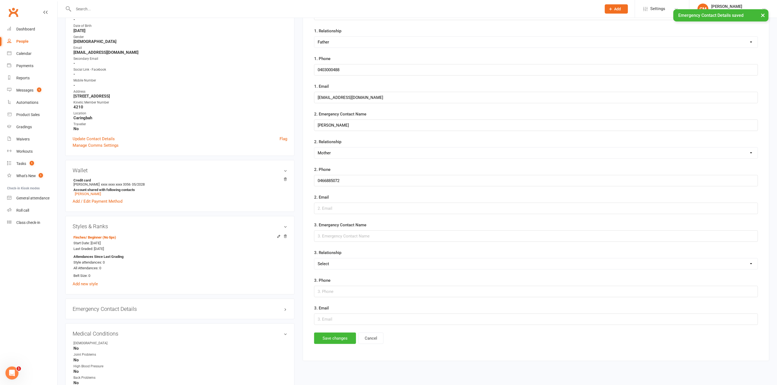
scroll to position [48, 0]
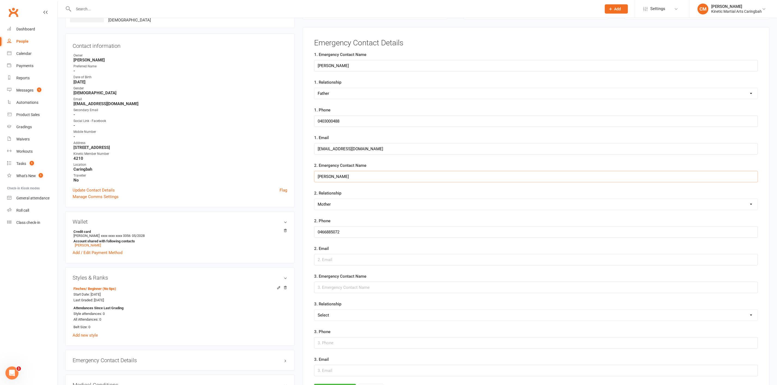
click at [344, 159] on input "[PERSON_NAME]" at bounding box center [536, 176] width 444 height 11
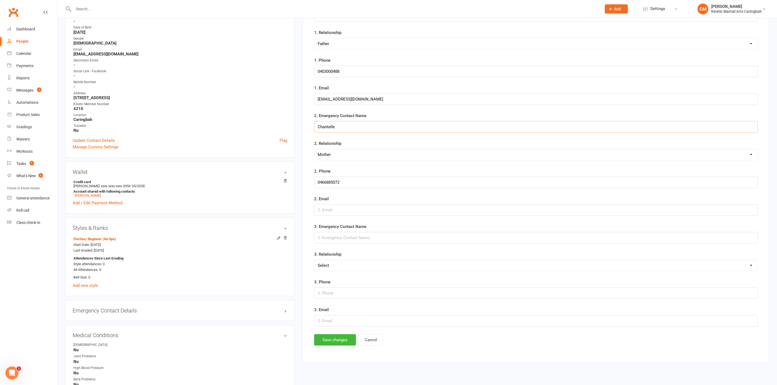
scroll to position [211, 0]
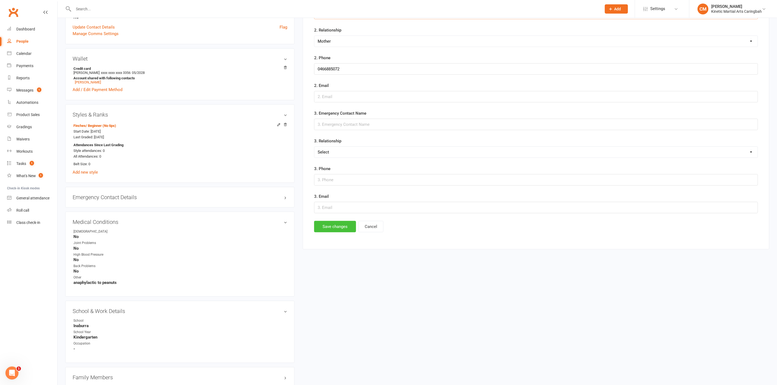
type input "Chantelle"
click at [337, 159] on button "Save changes" at bounding box center [335, 226] width 42 height 11
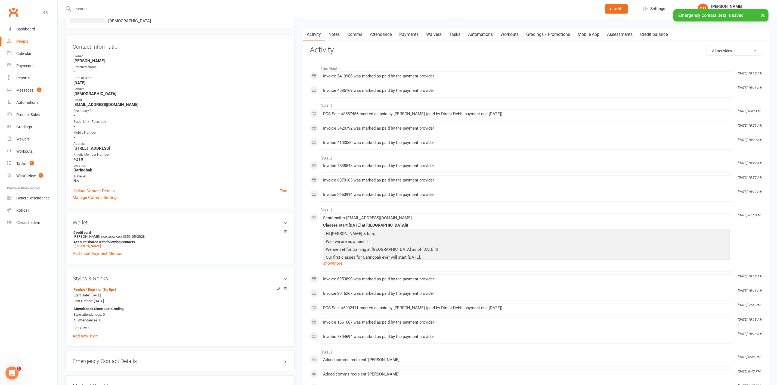
scroll to position [0, 0]
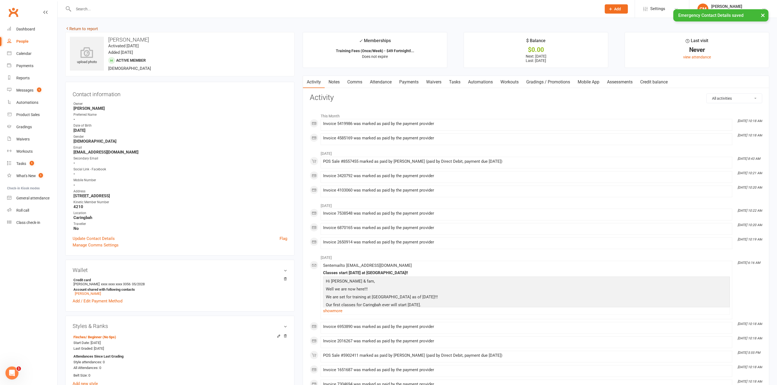
click at [85, 28] on link "Return to report" at bounding box center [81, 28] width 33 height 5
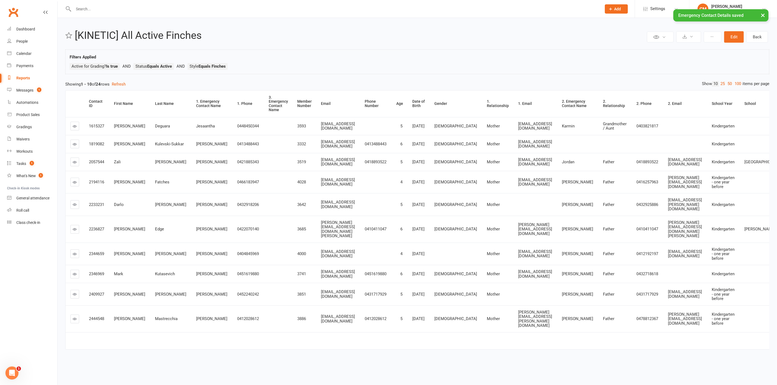
scroll to position [8, 0]
click at [344, 81] on link "50" at bounding box center [729, 84] width 7 height 6
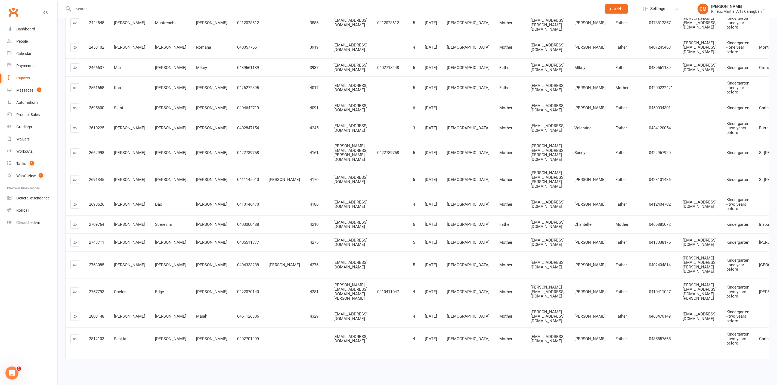
scroll to position [315, 0]
click at [74, 159] on icon at bounding box center [75, 243] width 4 height 4
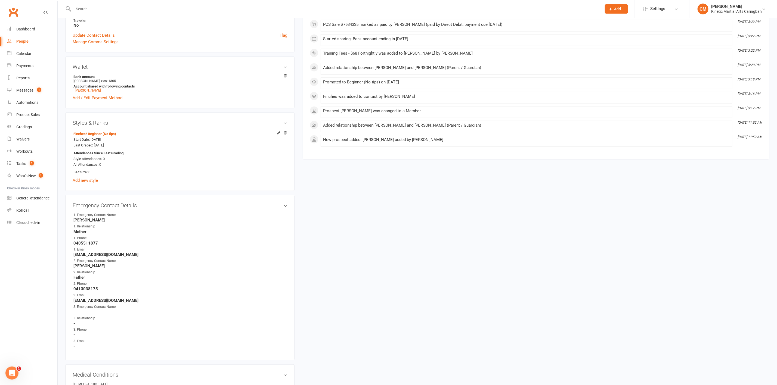
scroll to position [204, 0]
click at [278, 159] on link "edit" at bounding box center [277, 205] width 7 height 5
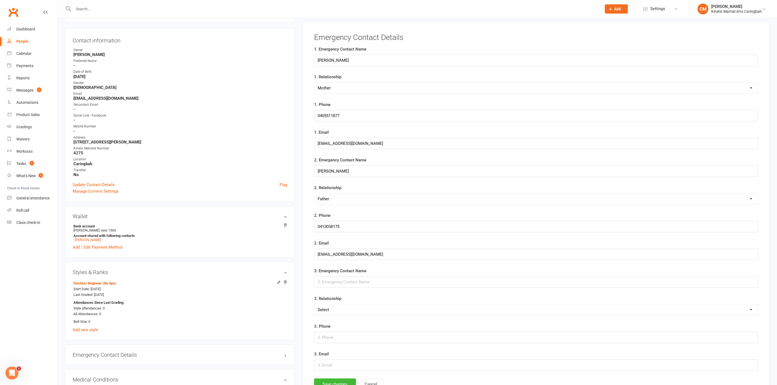
scroll to position [48, 0]
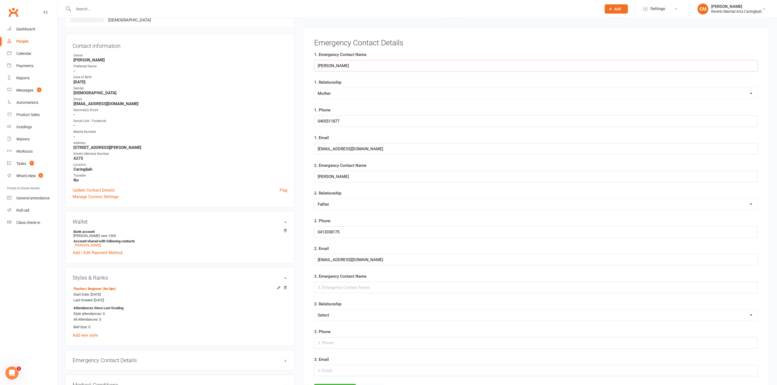
click at [344, 65] on input "[PERSON_NAME]" at bounding box center [536, 65] width 444 height 11
type input "Jayde"
click at [344, 159] on input "[PERSON_NAME]" at bounding box center [536, 176] width 444 height 11
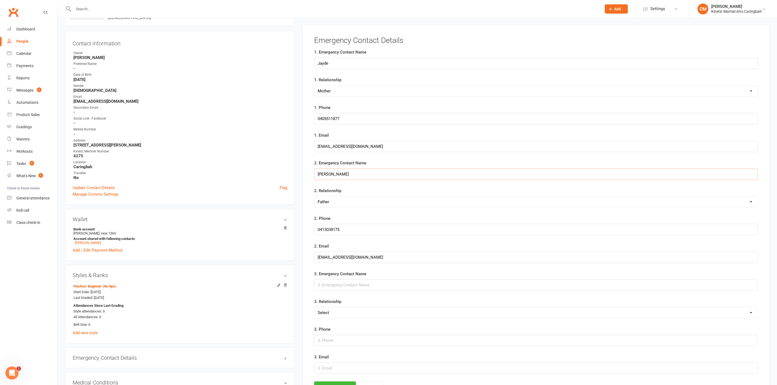
scroll to position [171, 0]
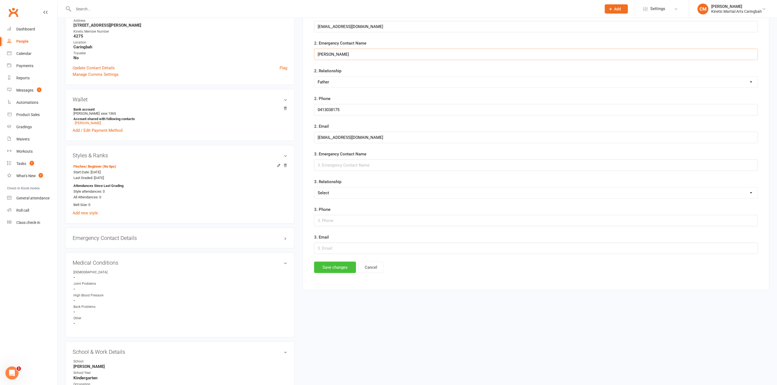
type input "[PERSON_NAME]"
click at [328, 159] on button "Save changes" at bounding box center [335, 267] width 42 height 11
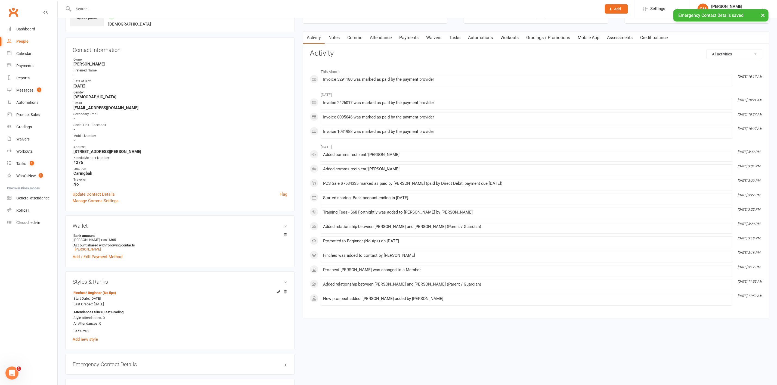
scroll to position [0, 0]
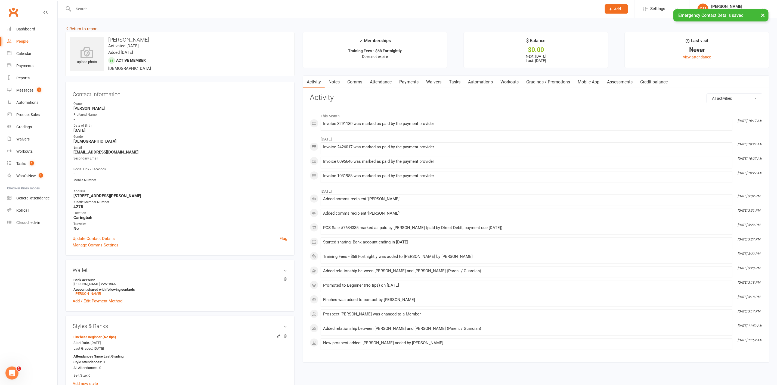
click at [91, 28] on link "Return to report" at bounding box center [81, 28] width 33 height 5
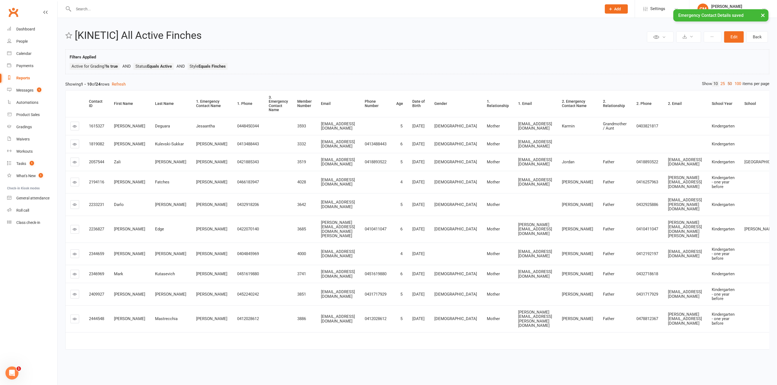
click at [344, 84] on link "50" at bounding box center [729, 84] width 7 height 6
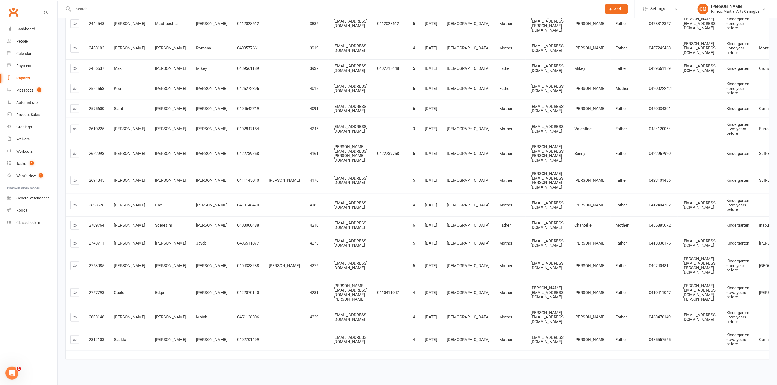
scroll to position [315, 0]
click at [77, 159] on icon at bounding box center [75, 180] width 4 height 4
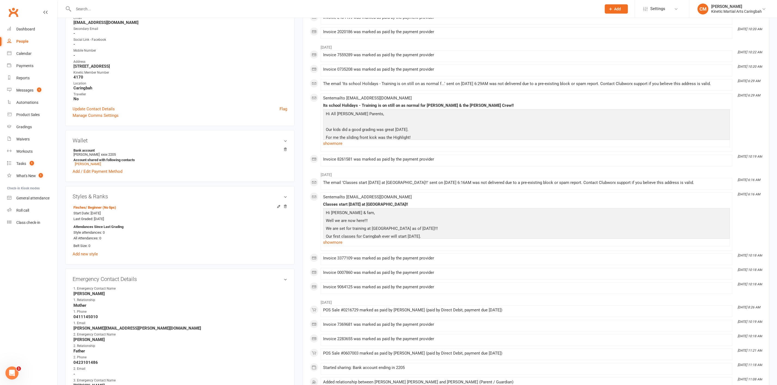
scroll to position [163, 0]
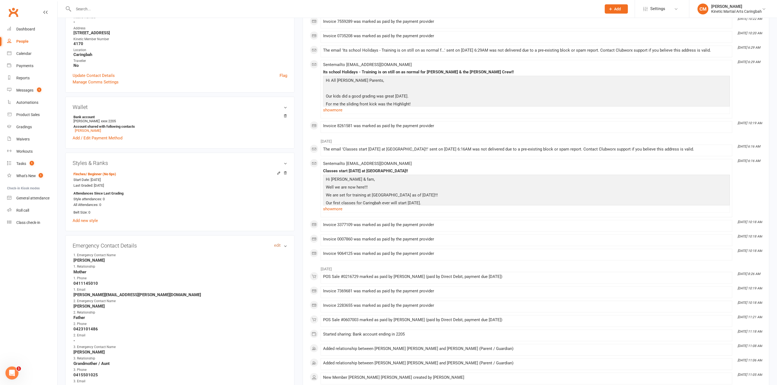
click at [276, 159] on link "edit" at bounding box center [277, 245] width 7 height 5
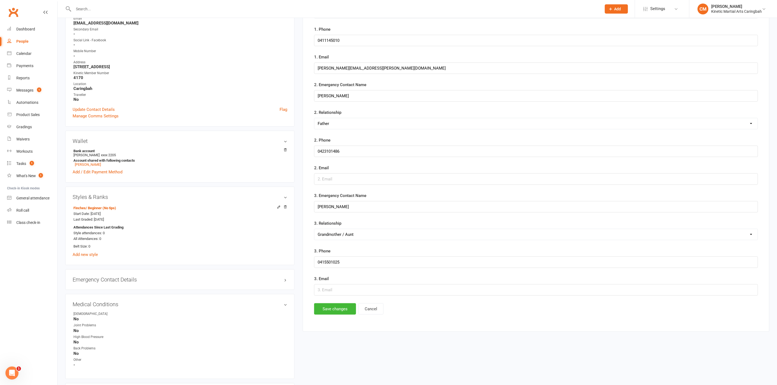
scroll to position [130, 0]
click at [344, 159] on input "[PERSON_NAME]" at bounding box center [536, 205] width 444 height 11
type input "Rose"
click at [332, 159] on button "Save changes" at bounding box center [335, 308] width 42 height 11
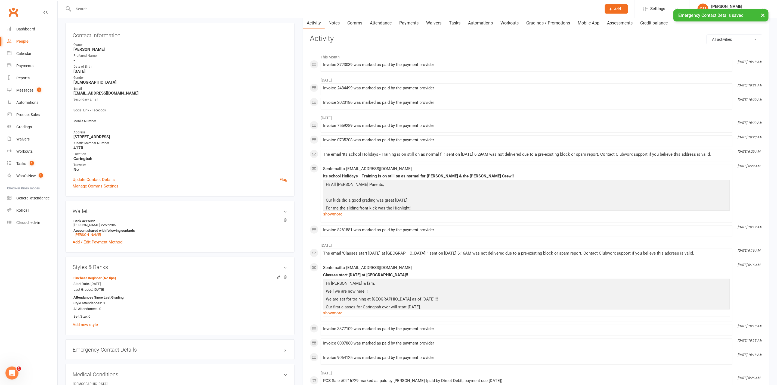
scroll to position [0, 0]
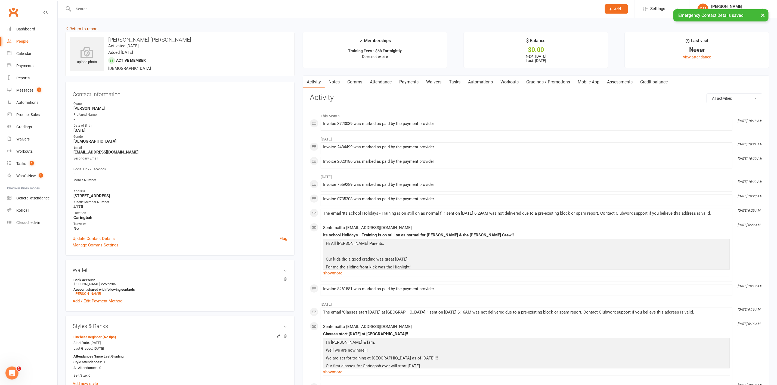
click at [86, 29] on link "Return to report" at bounding box center [81, 28] width 33 height 5
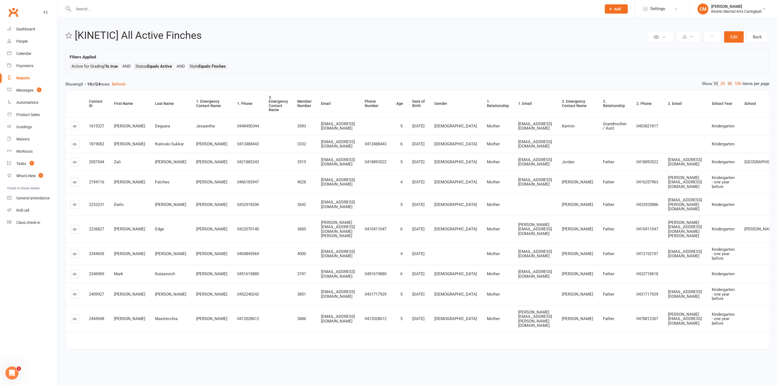
click at [344, 83] on link "50" at bounding box center [729, 84] width 7 height 6
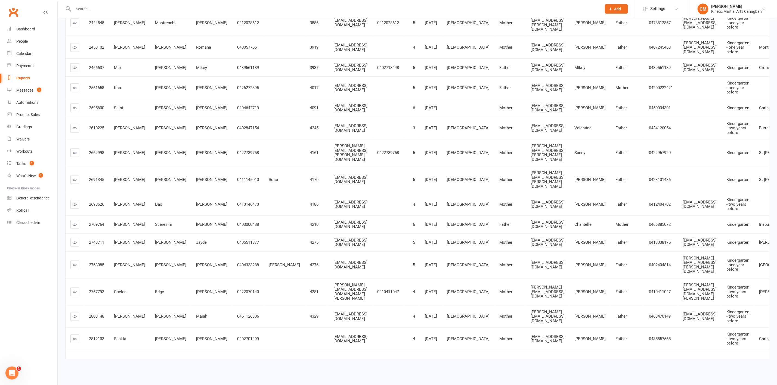
scroll to position [315, 0]
click at [77, 159] on icon at bounding box center [75, 265] width 4 height 4
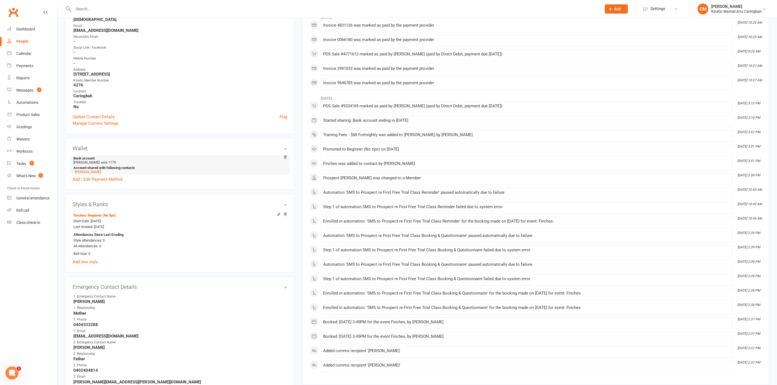
scroll to position [122, 0]
click at [276, 159] on link "edit" at bounding box center [277, 286] width 7 height 5
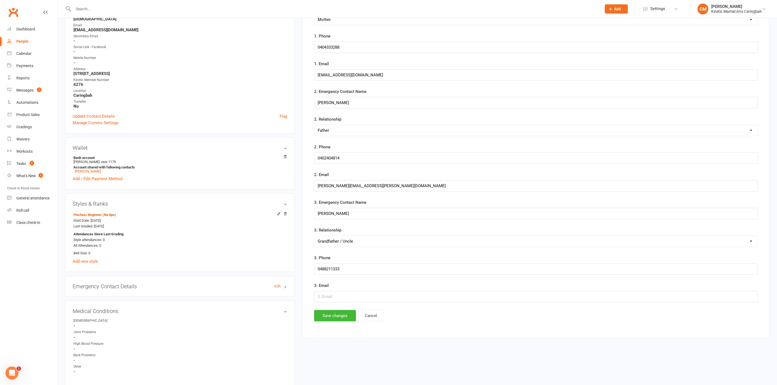
scroll to position [48, 0]
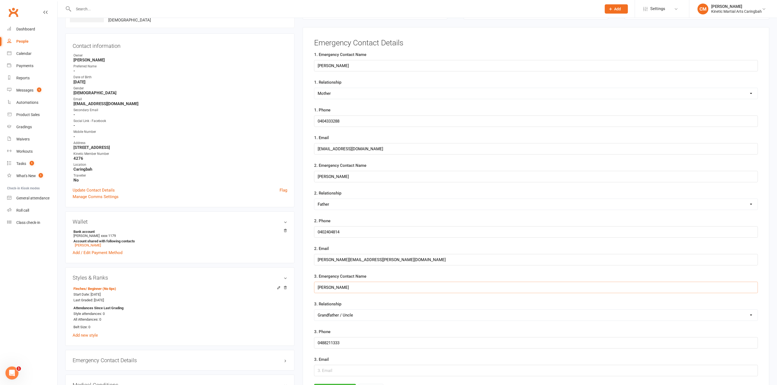
click at [344, 159] on input "[PERSON_NAME]" at bounding box center [536, 287] width 444 height 11
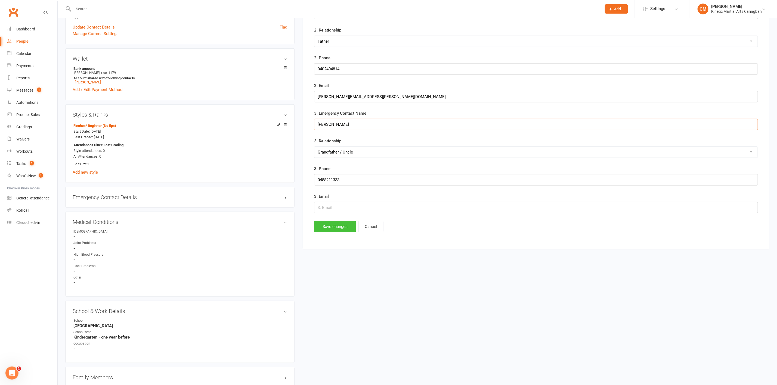
type input "[PERSON_NAME]"
click at [341, 159] on button "Save changes" at bounding box center [335, 226] width 42 height 11
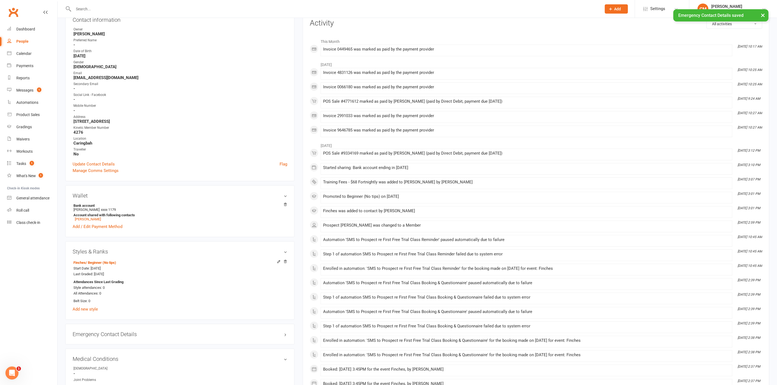
scroll to position [0, 0]
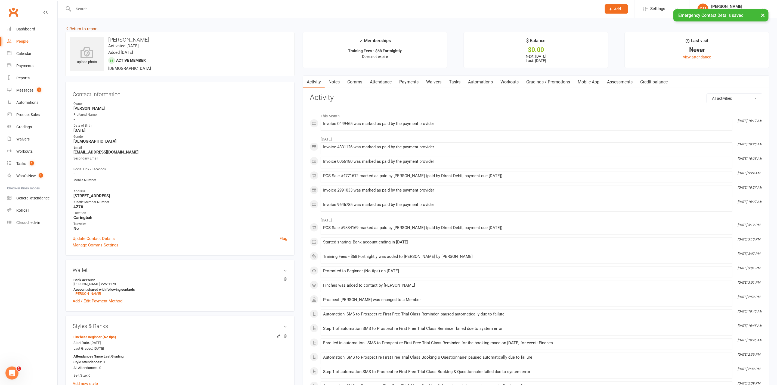
click at [92, 28] on link "Return to report" at bounding box center [81, 28] width 33 height 5
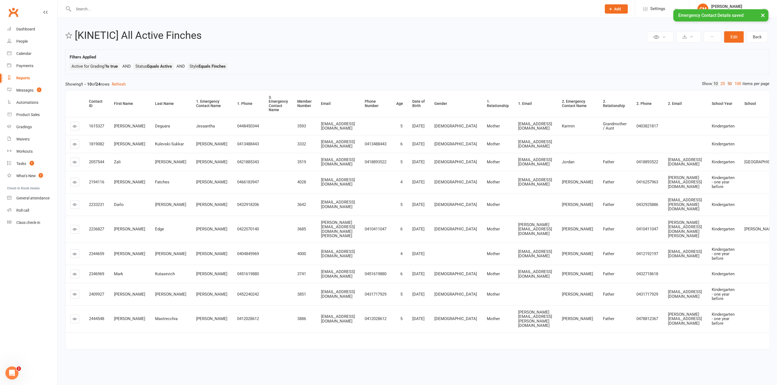
click at [344, 84] on link "50" at bounding box center [729, 84] width 7 height 6
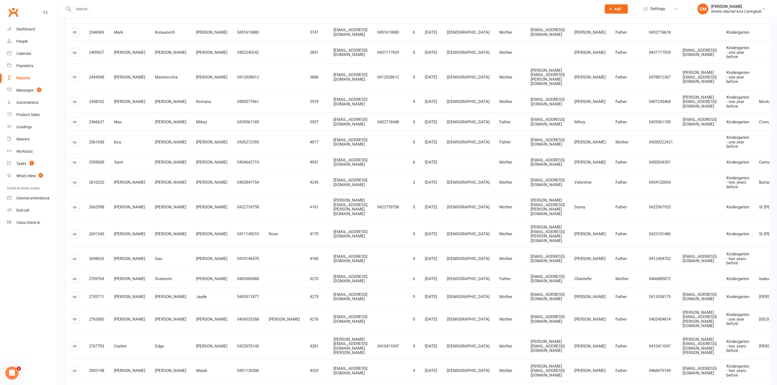
scroll to position [315, 0]
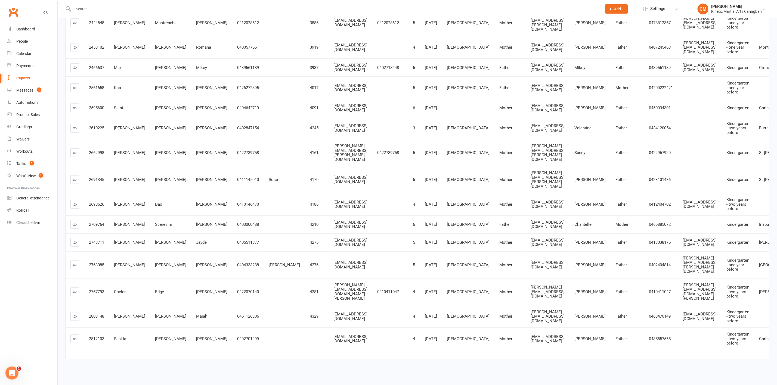
click at [73, 159] on icon at bounding box center [75, 205] width 4 height 4
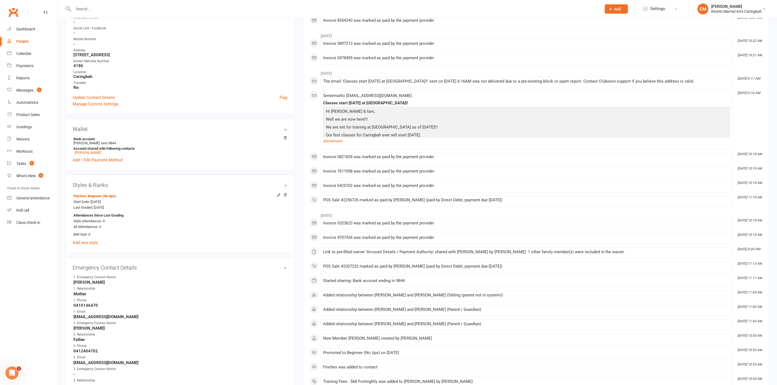
scroll to position [204, 0]
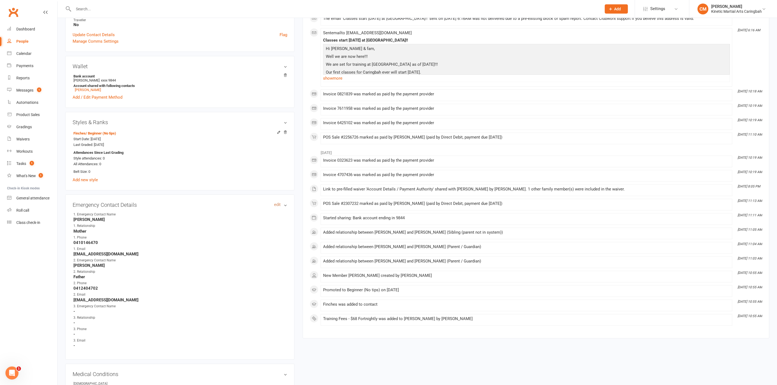
click at [278, 159] on link "edit" at bounding box center [277, 205] width 7 height 5
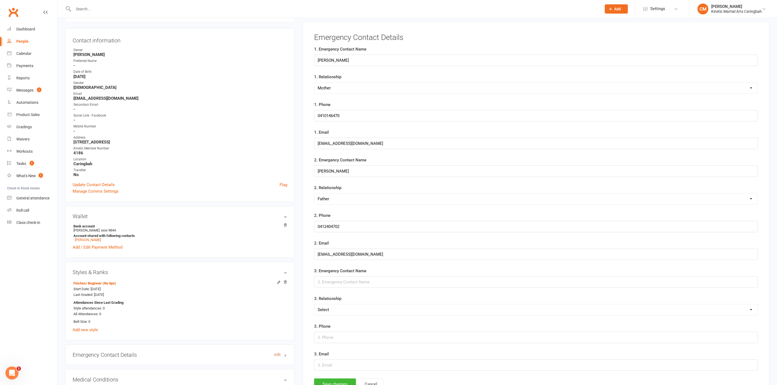
scroll to position [48, 0]
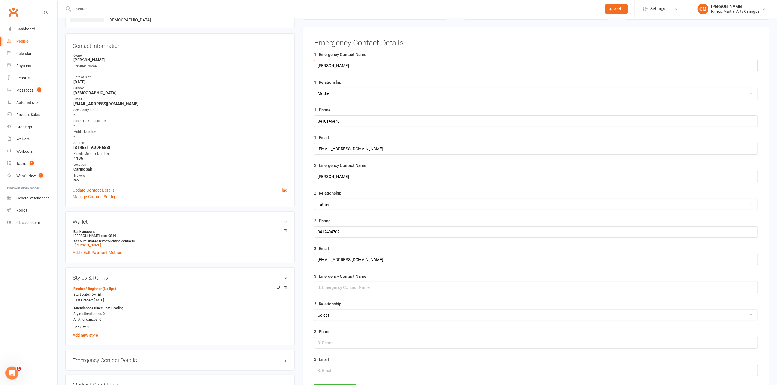
click at [344, 66] on input "[PERSON_NAME]" at bounding box center [536, 65] width 444 height 11
type input "Nga"
click at [344, 159] on input "[PERSON_NAME]" at bounding box center [536, 176] width 444 height 11
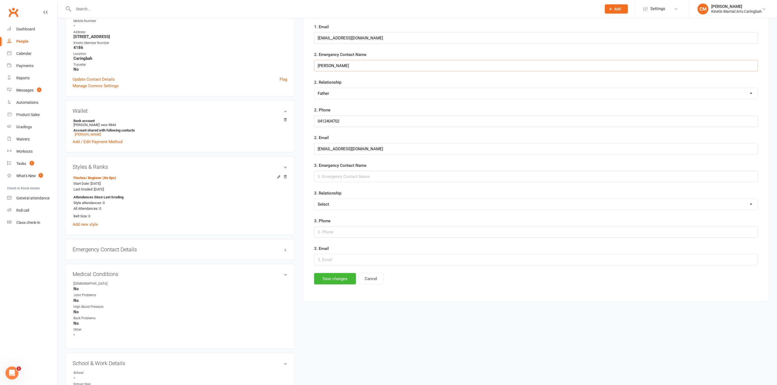
scroll to position [211, 0]
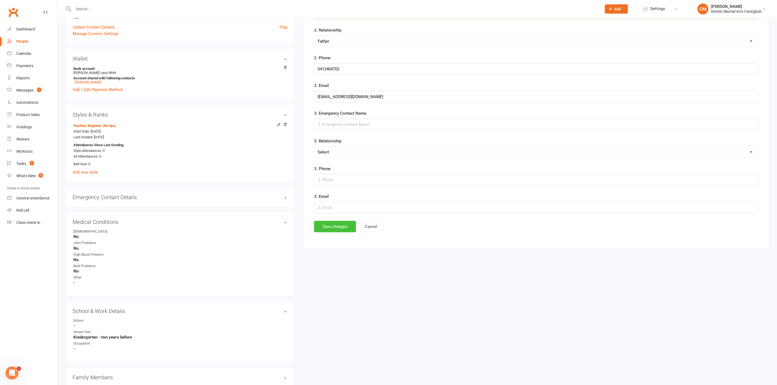
type input "[PERSON_NAME]"
click at [325, 159] on button "Save changes" at bounding box center [335, 226] width 42 height 11
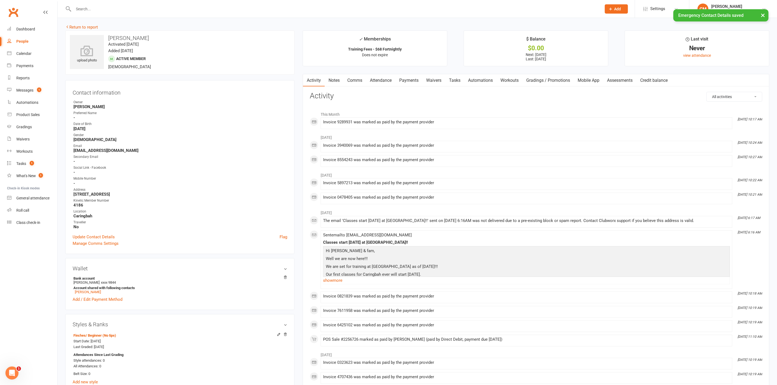
scroll to position [0, 0]
click at [92, 29] on link "Return to report" at bounding box center [81, 28] width 33 height 5
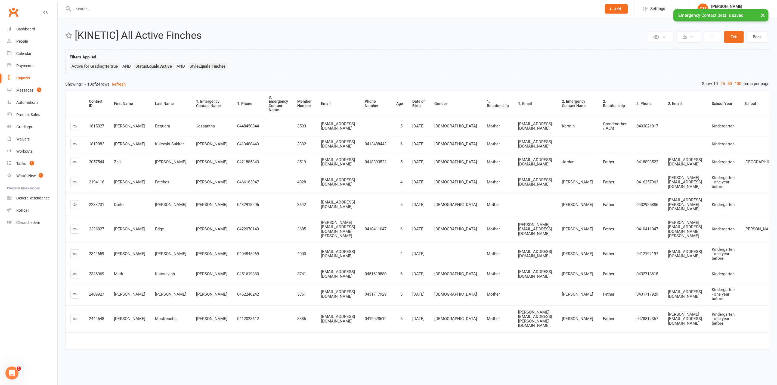
click at [344, 83] on link "25" at bounding box center [722, 84] width 7 height 6
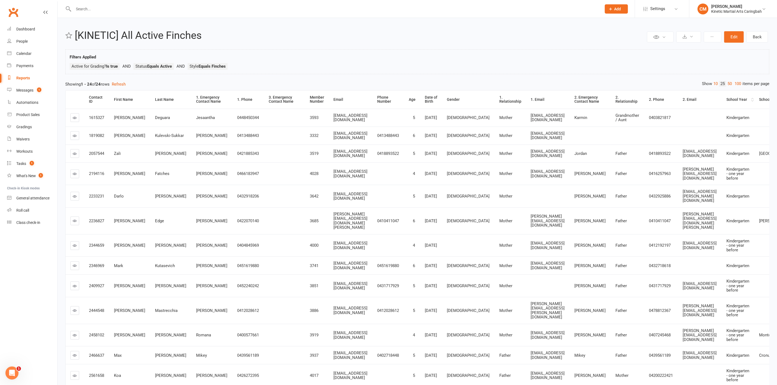
click at [344, 102] on div "School Year" at bounding box center [737, 100] width 23 height 4
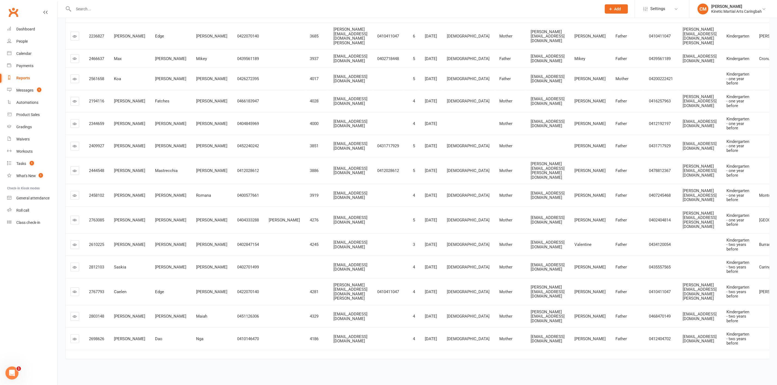
scroll to position [315, 0]
